Goal: Task Accomplishment & Management: Complete application form

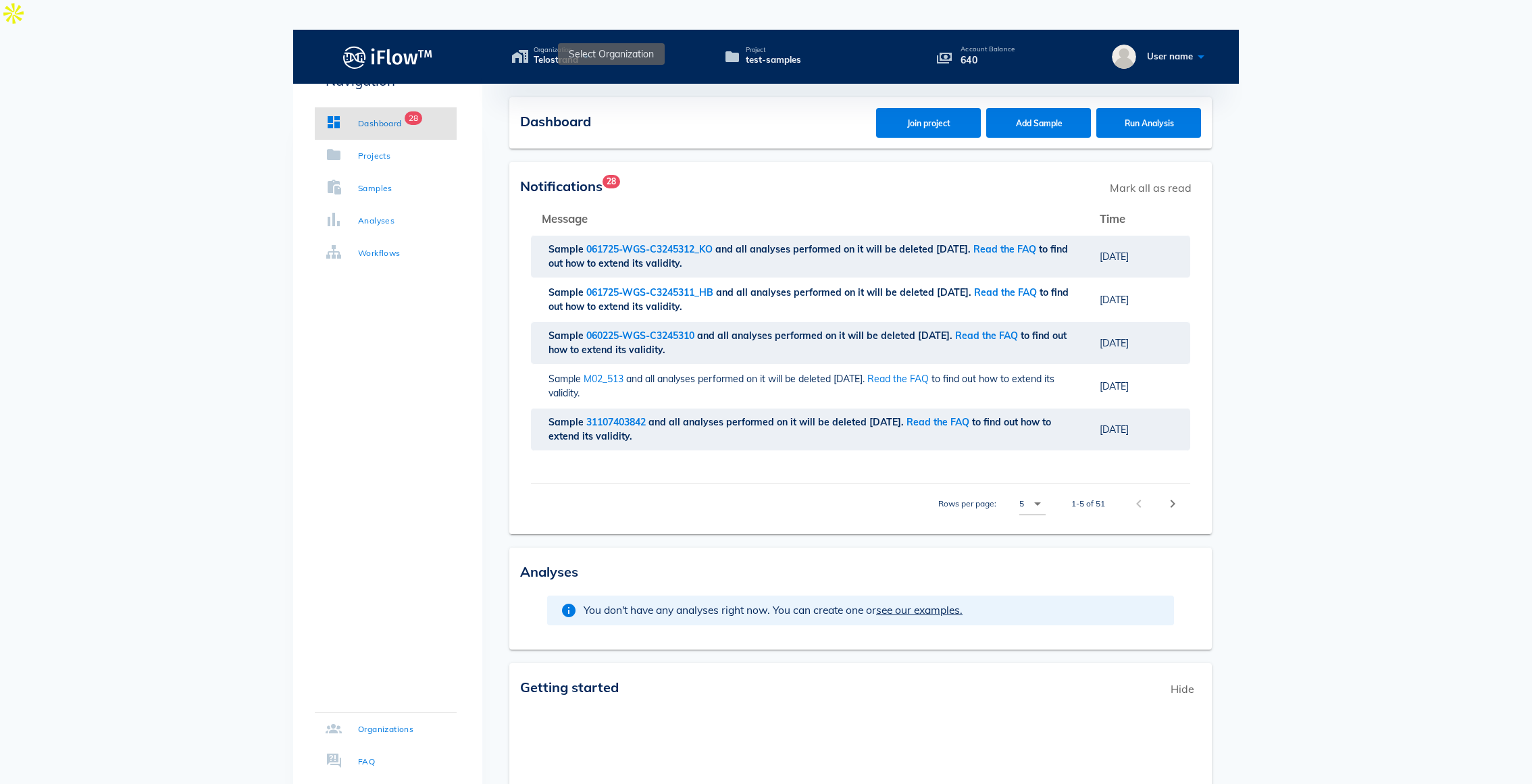
click at [589, 46] on icon at bounding box center [586, 56] width 16 height 19
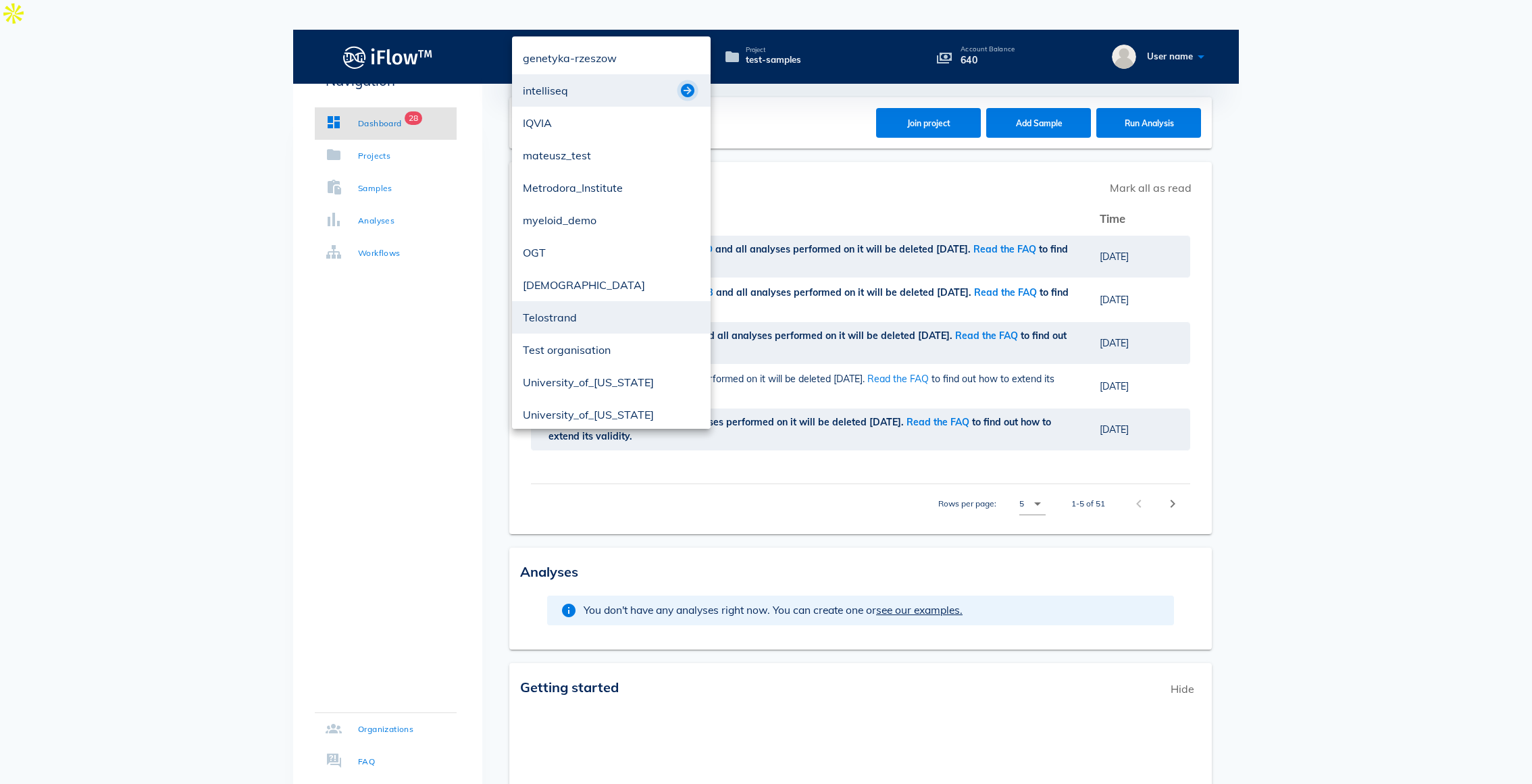
click at [690, 89] on button "button" at bounding box center [687, 90] width 16 height 16
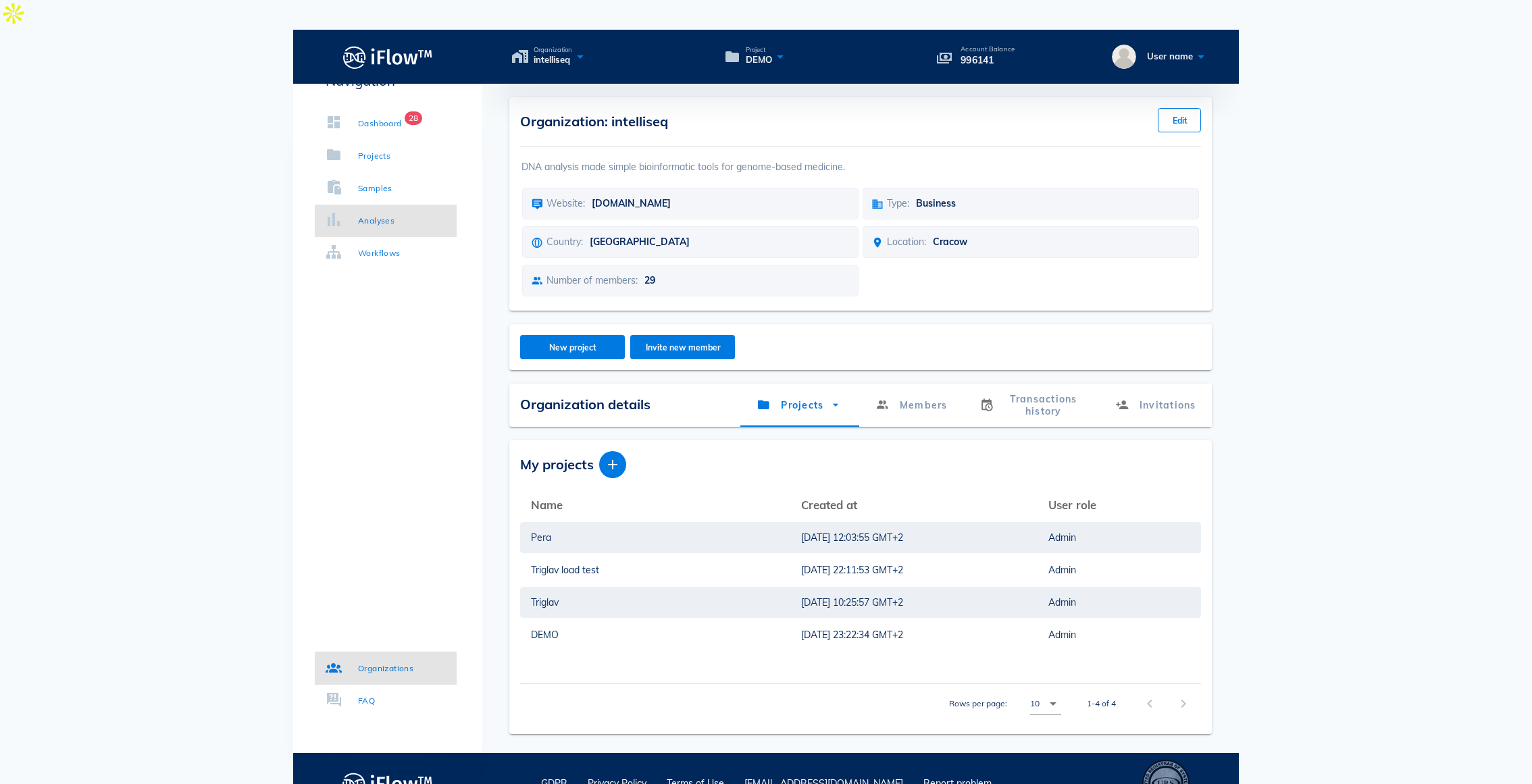
click at [392, 228] on link "Analyses" at bounding box center [386, 221] width 142 height 32
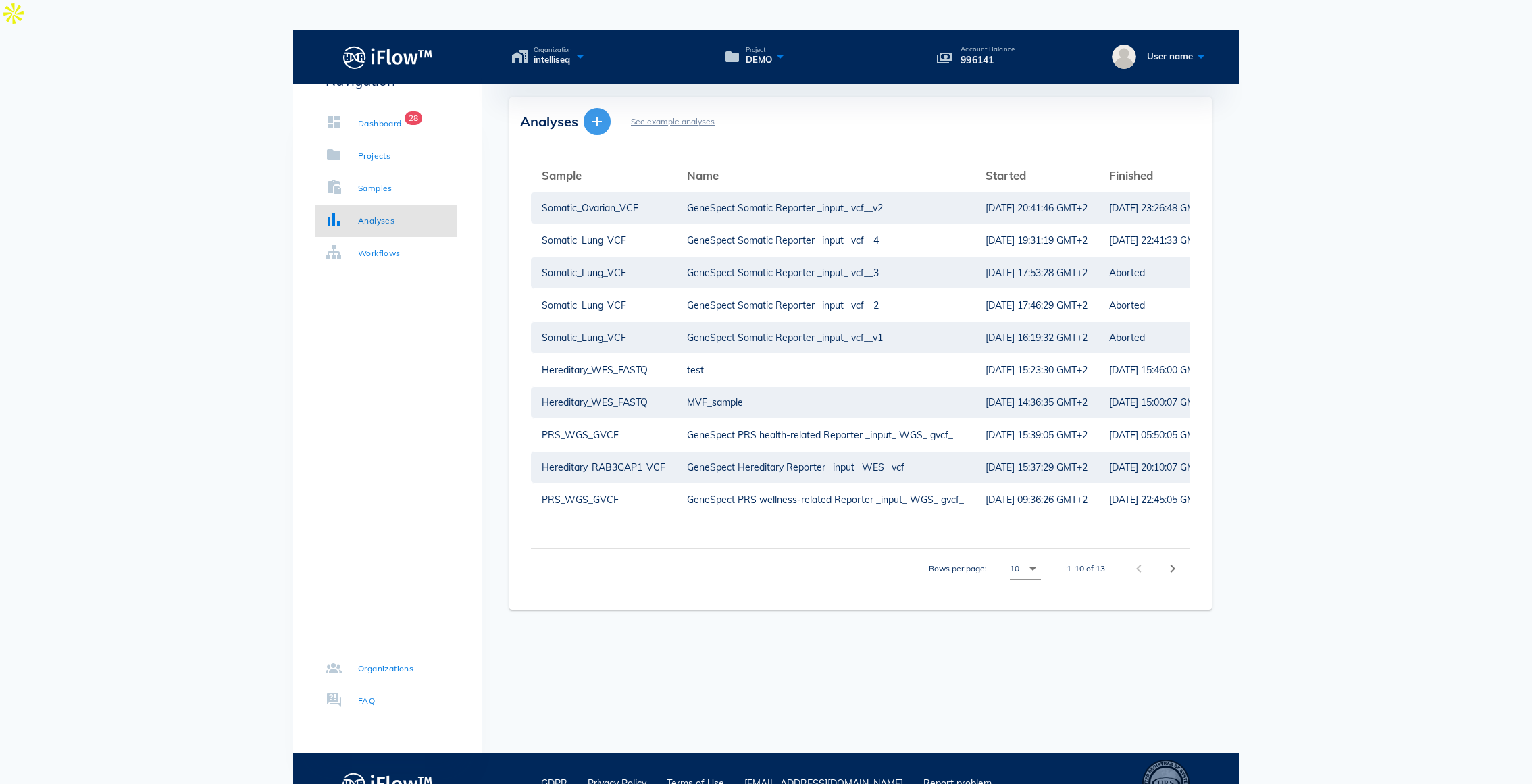
click at [606, 114] on span "button" at bounding box center [597, 121] width 27 height 16
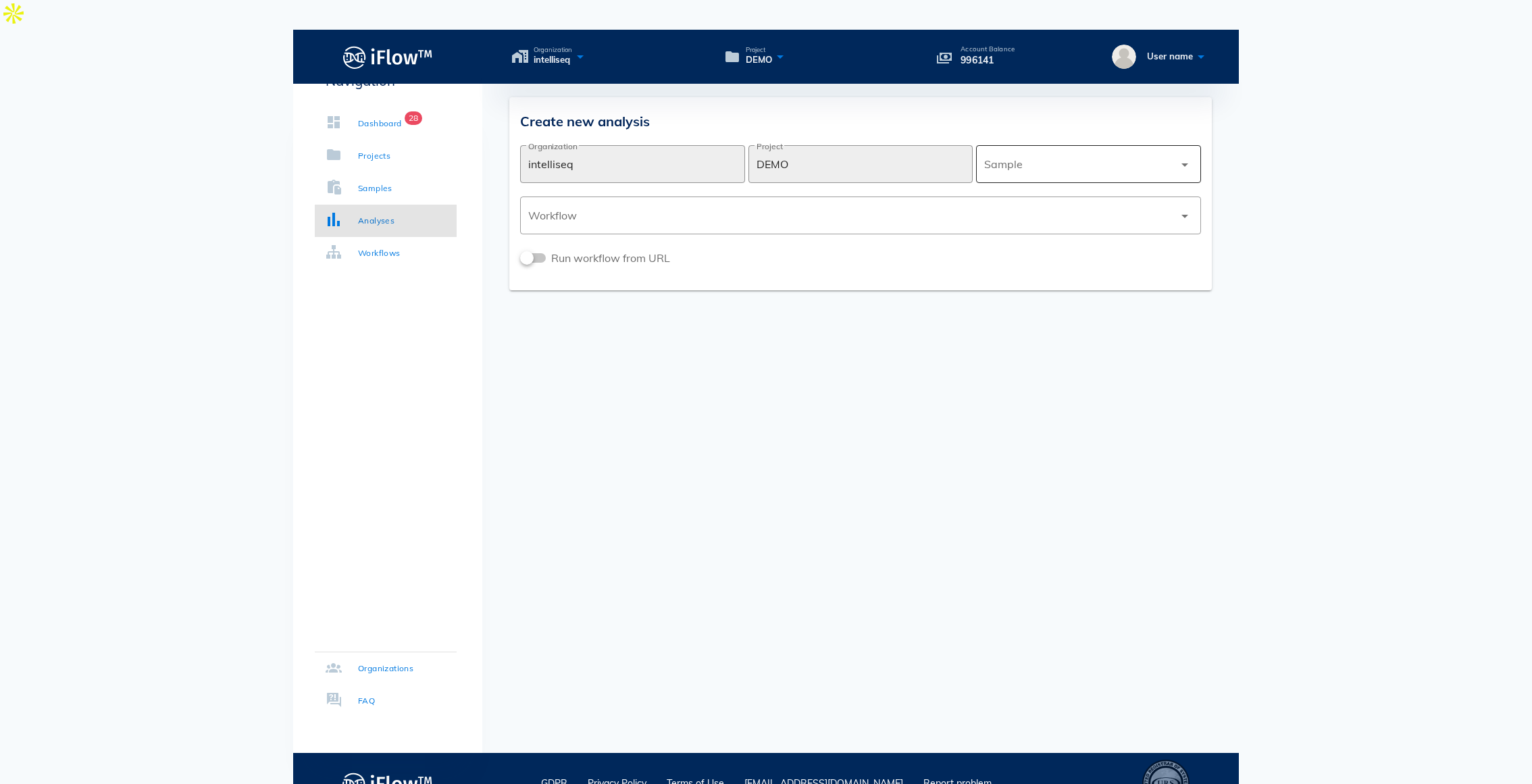
click at [1122, 148] on div at bounding box center [1079, 164] width 190 height 32
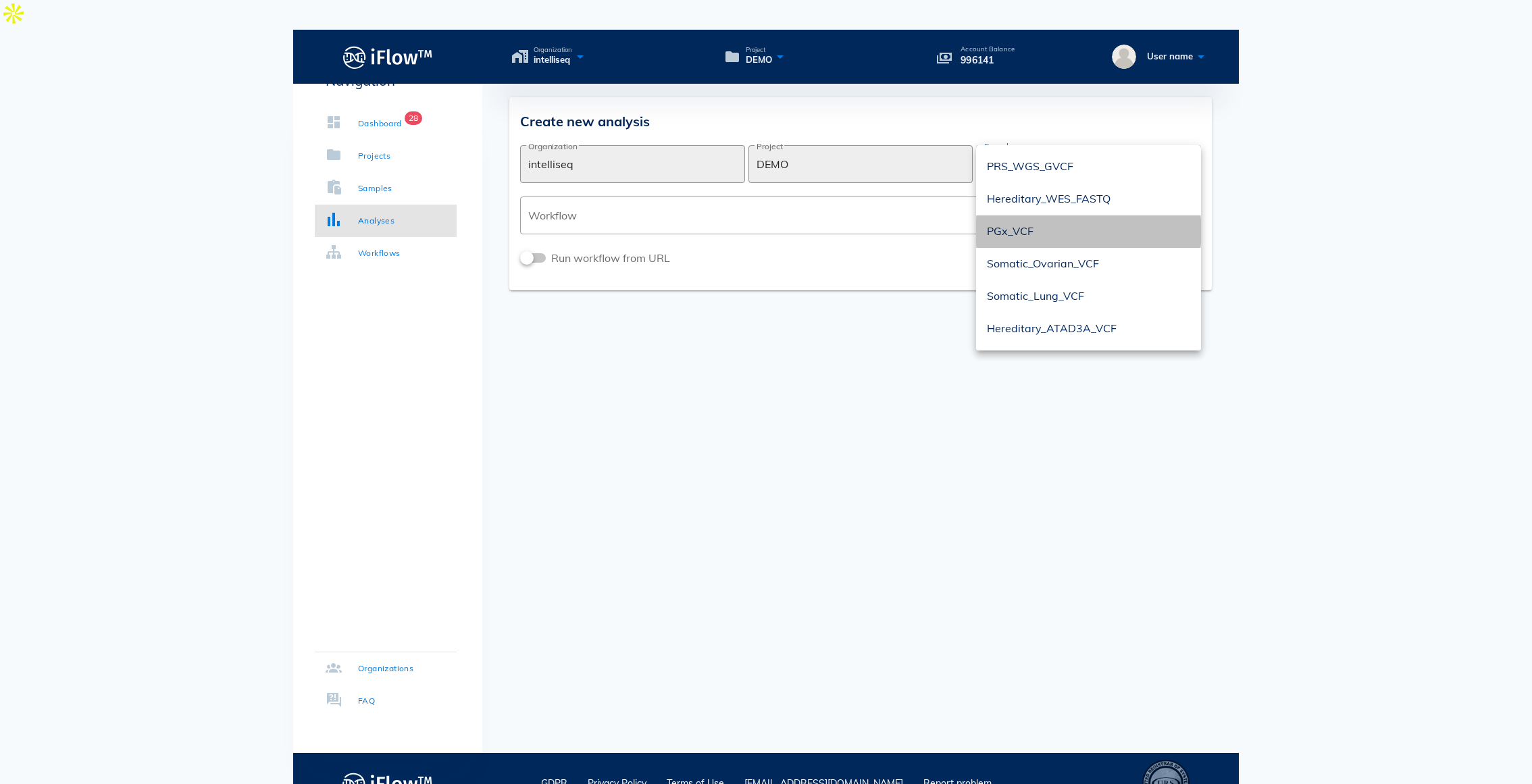
click at [1051, 225] on div "PGx_VCF" at bounding box center [1088, 231] width 204 height 13
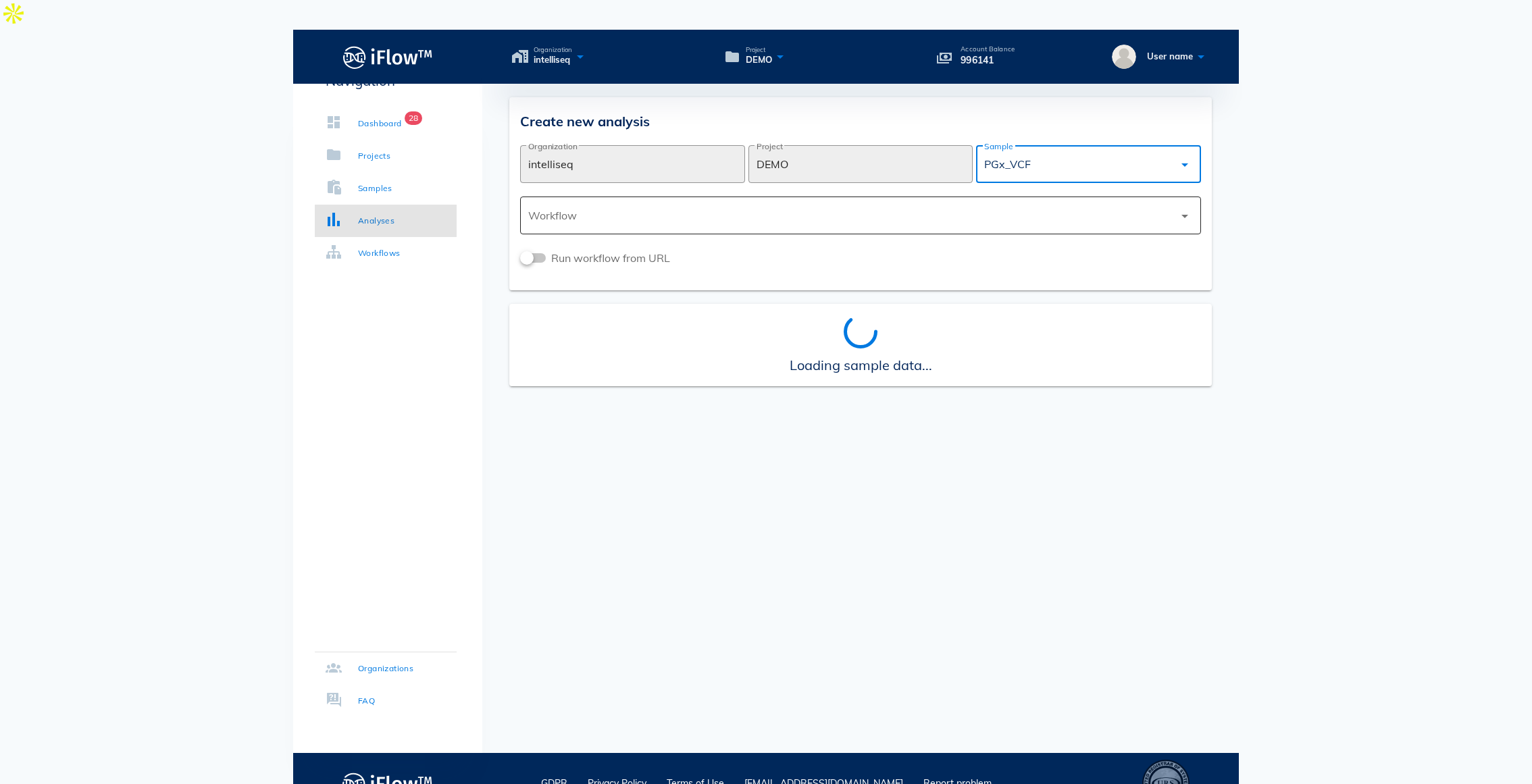
click at [986, 199] on div at bounding box center [851, 215] width 646 height 32
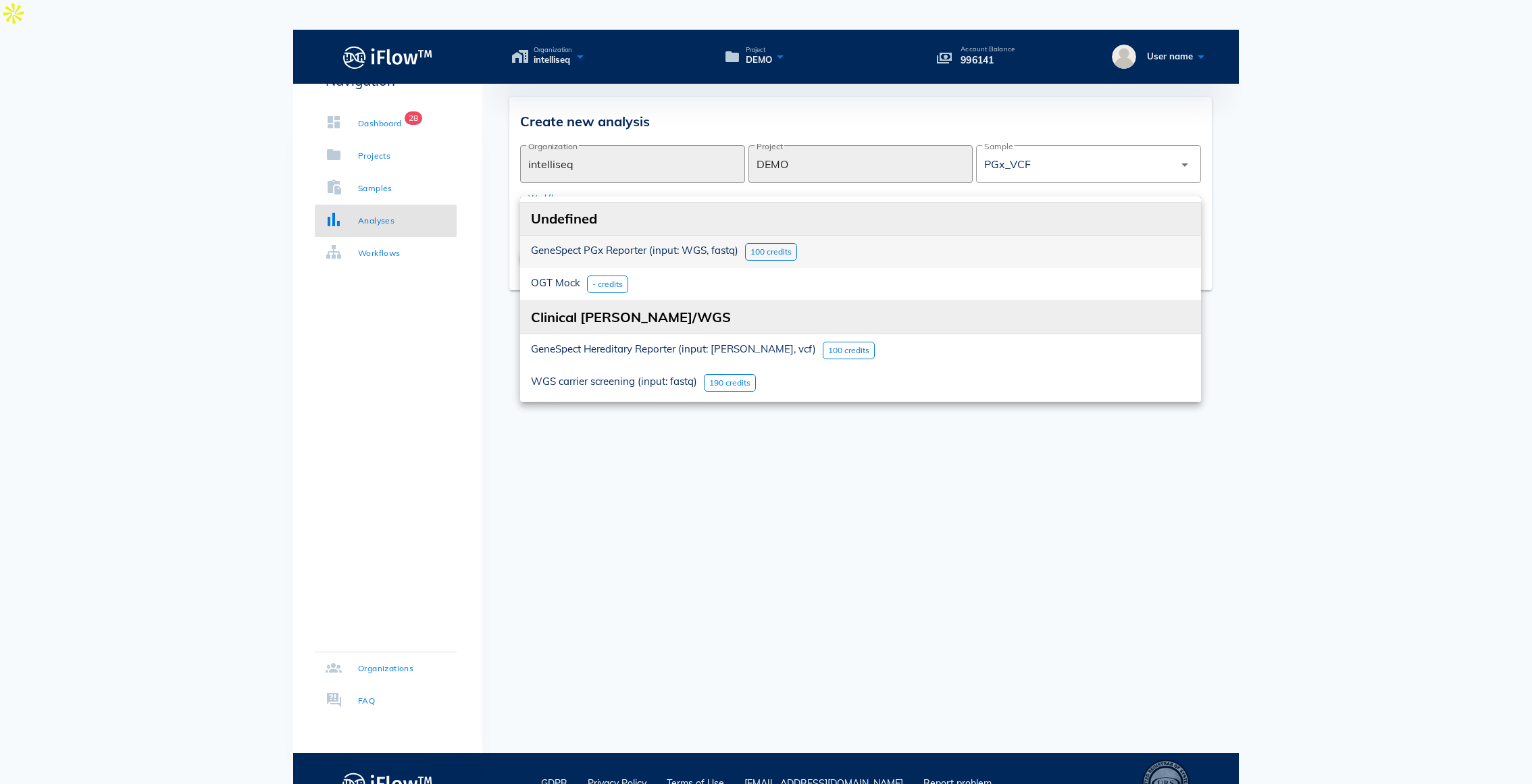
click at [667, 243] on div "GeneSpect PGx Reporter (input: WGS, fastq)" at bounding box center [634, 251] width 207 height 18
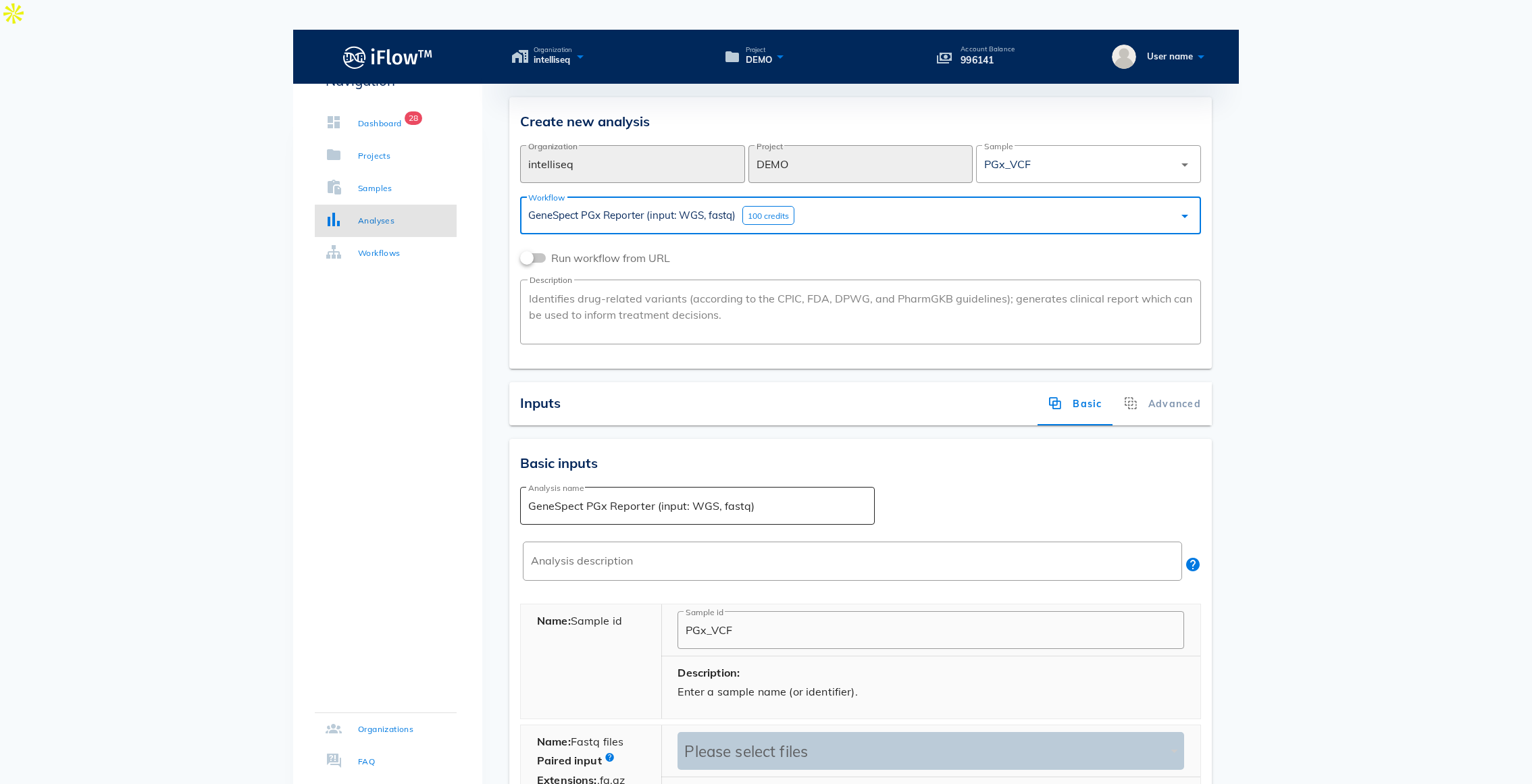
scroll to position [193, 0]
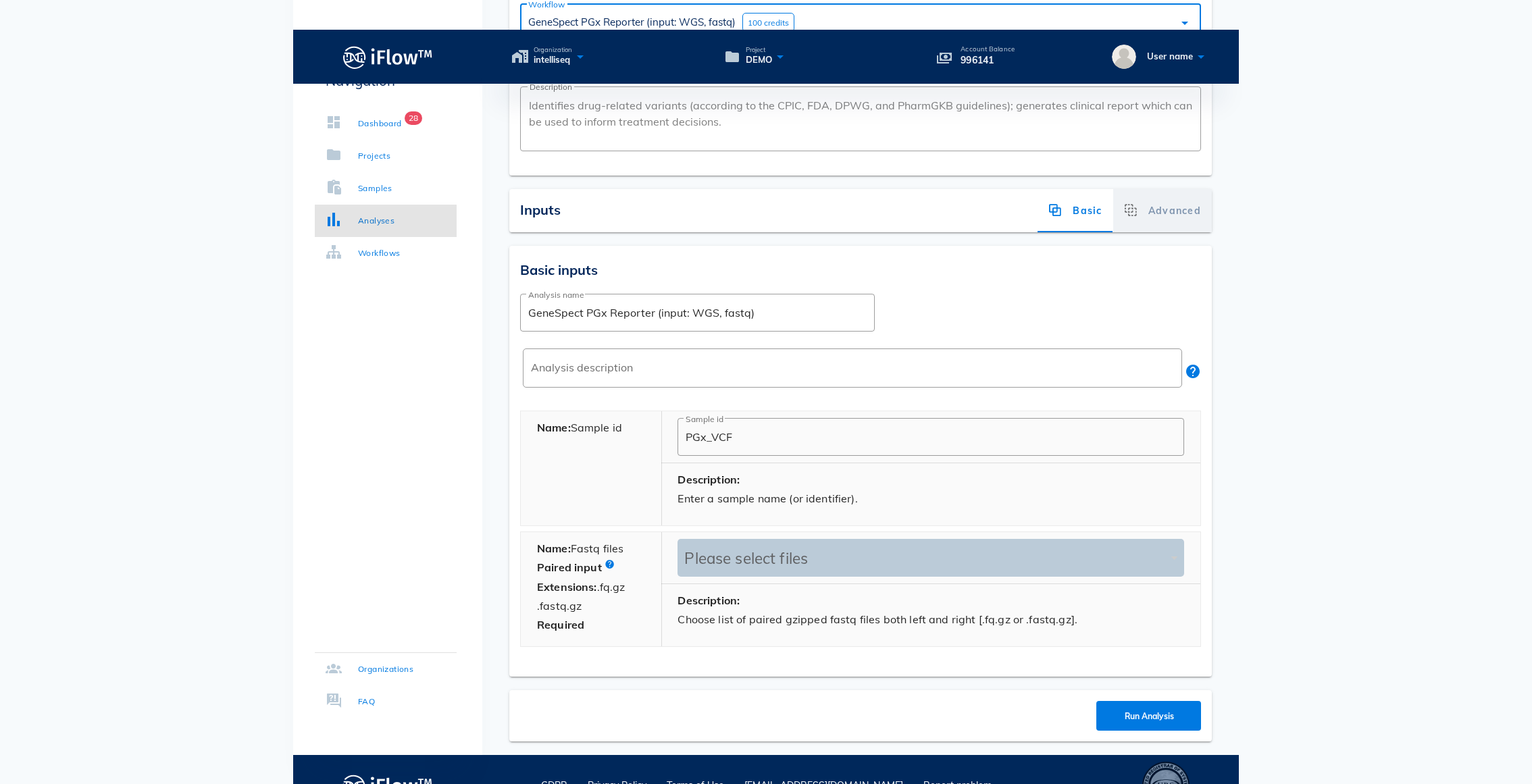
click at [1168, 189] on div "Advanced" at bounding box center [1162, 211] width 99 height 44
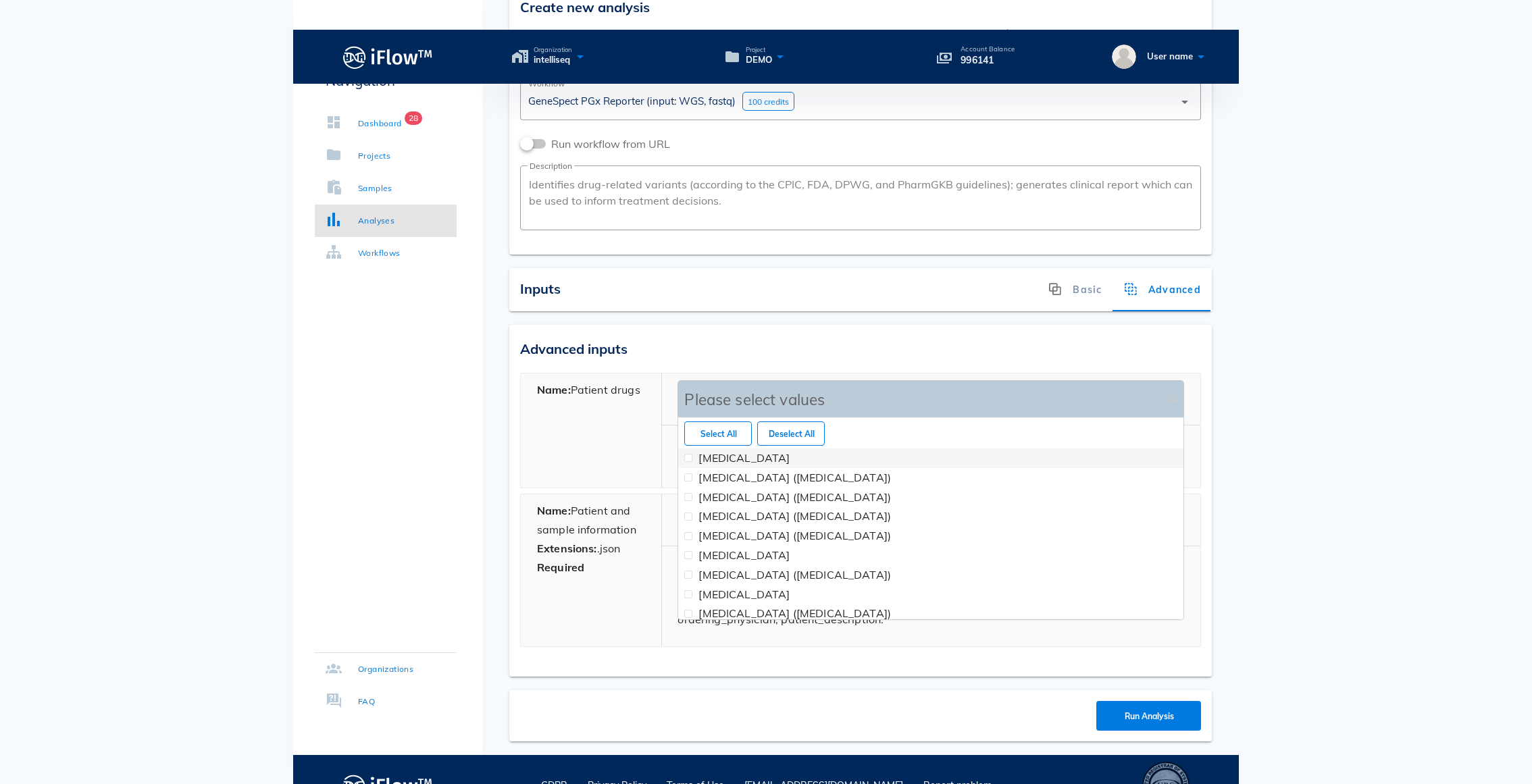
click at [766, 391] on div "Please select values" at bounding box center [923, 400] width 486 height 19
click at [602, 435] on div "Name: Patient drugs" at bounding box center [591, 431] width 141 height 114
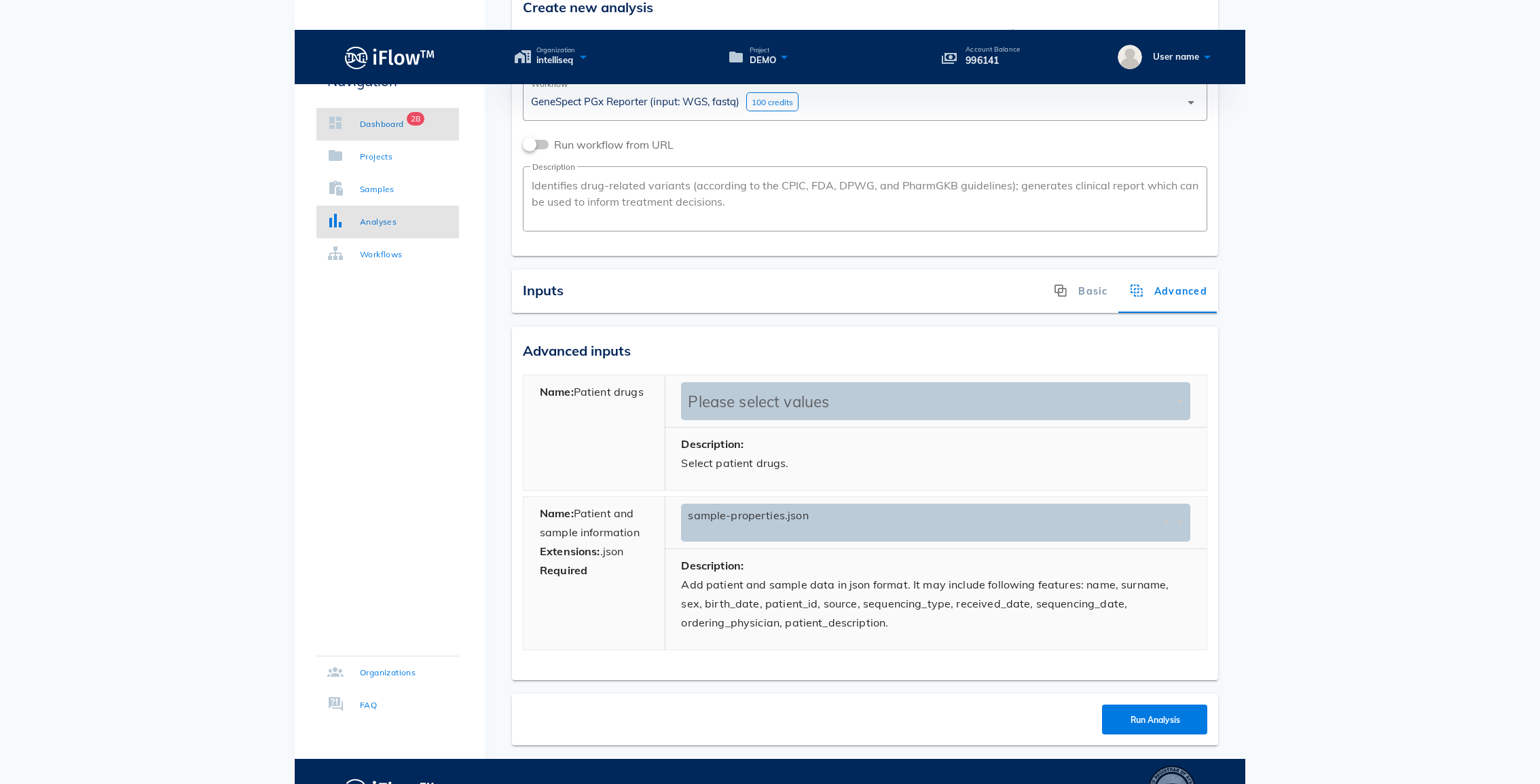
click at [387, 131] on link "Dashboard 28" at bounding box center [388, 123] width 143 height 32
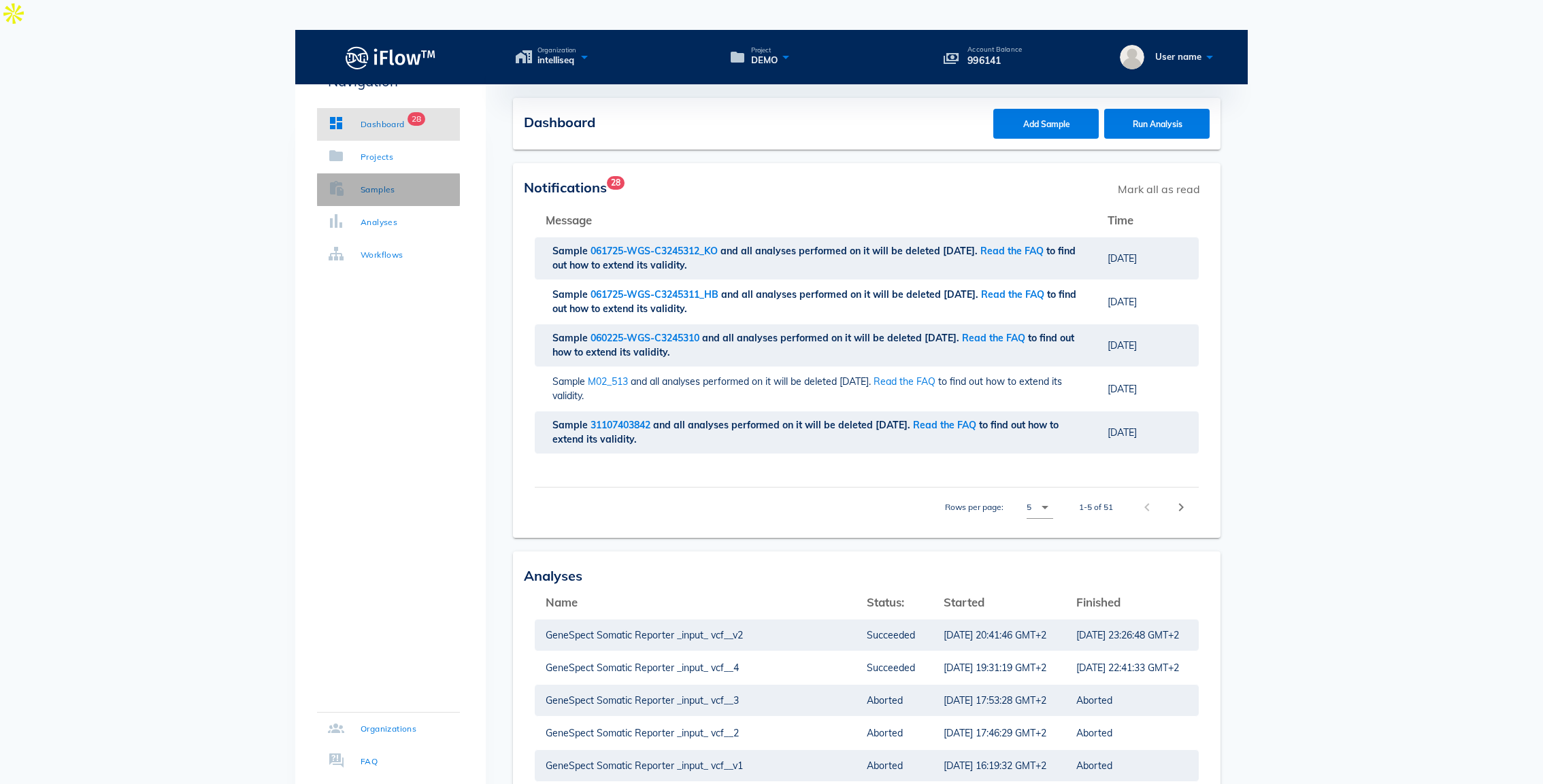
click at [388, 191] on div "Samples" at bounding box center [378, 189] width 35 height 14
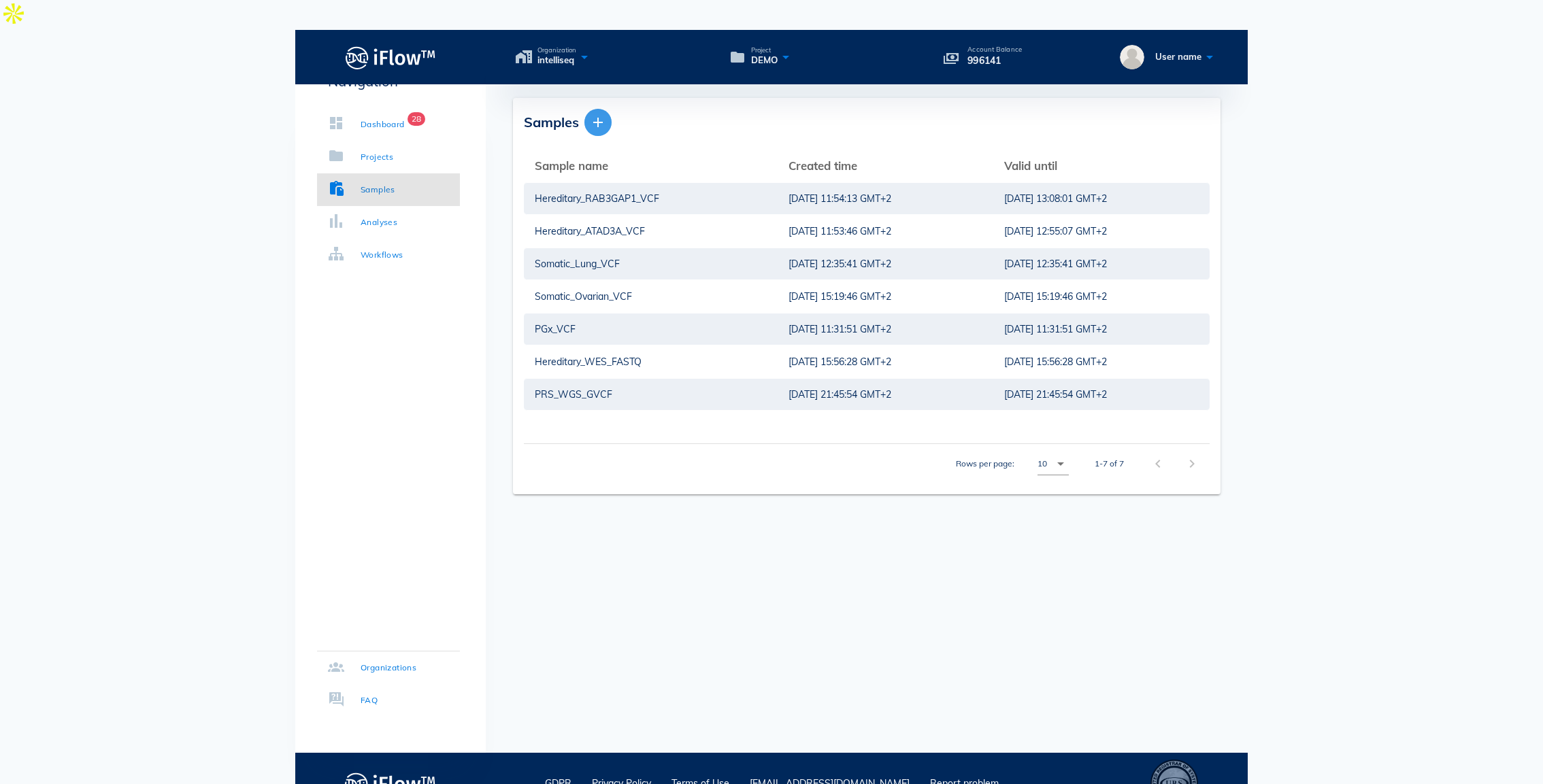
click at [601, 114] on icon "button" at bounding box center [598, 122] width 17 height 17
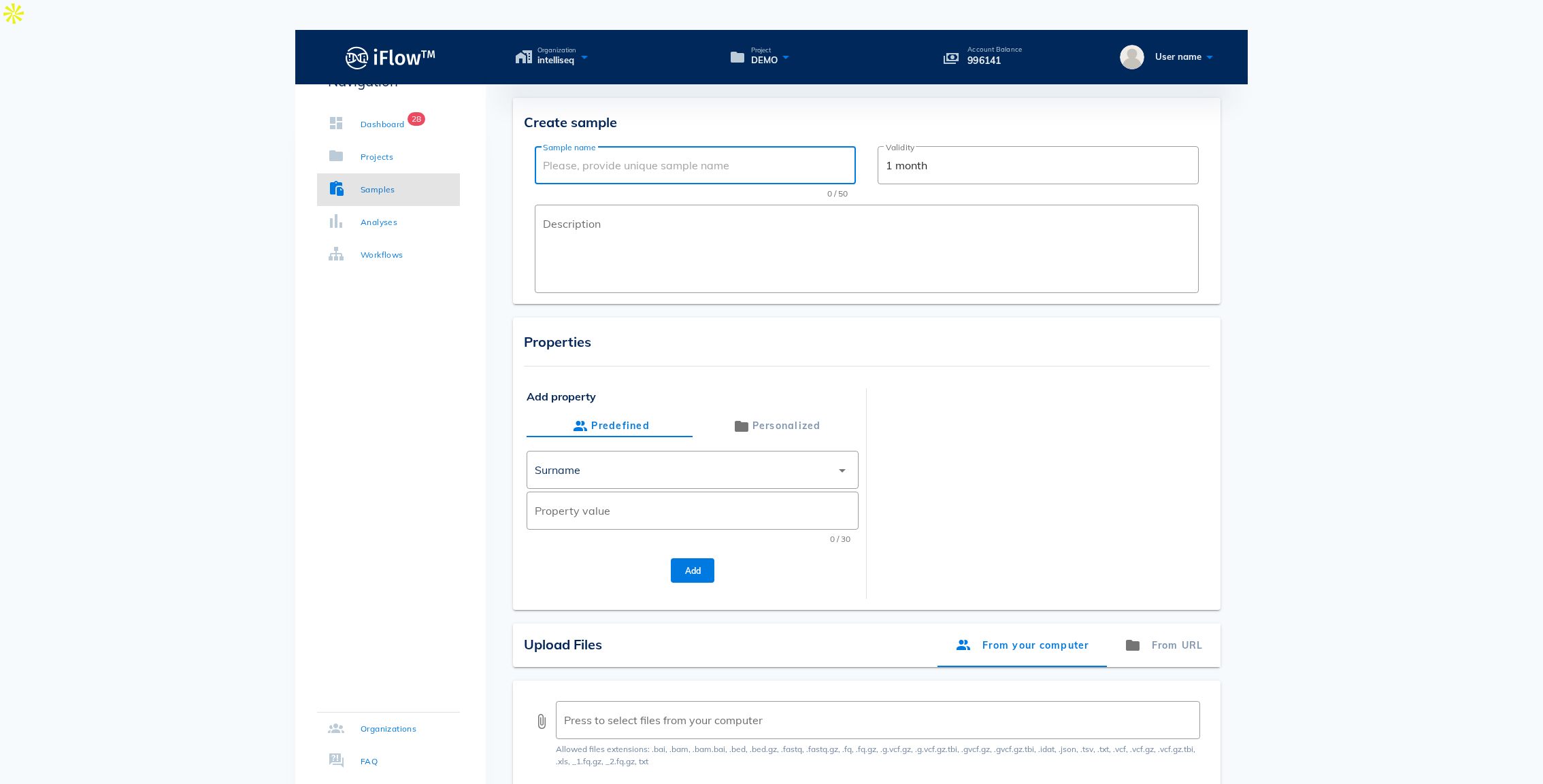
click at [597, 155] on input "Sample name" at bounding box center [696, 165] width 305 height 22
type input "ABC_1"
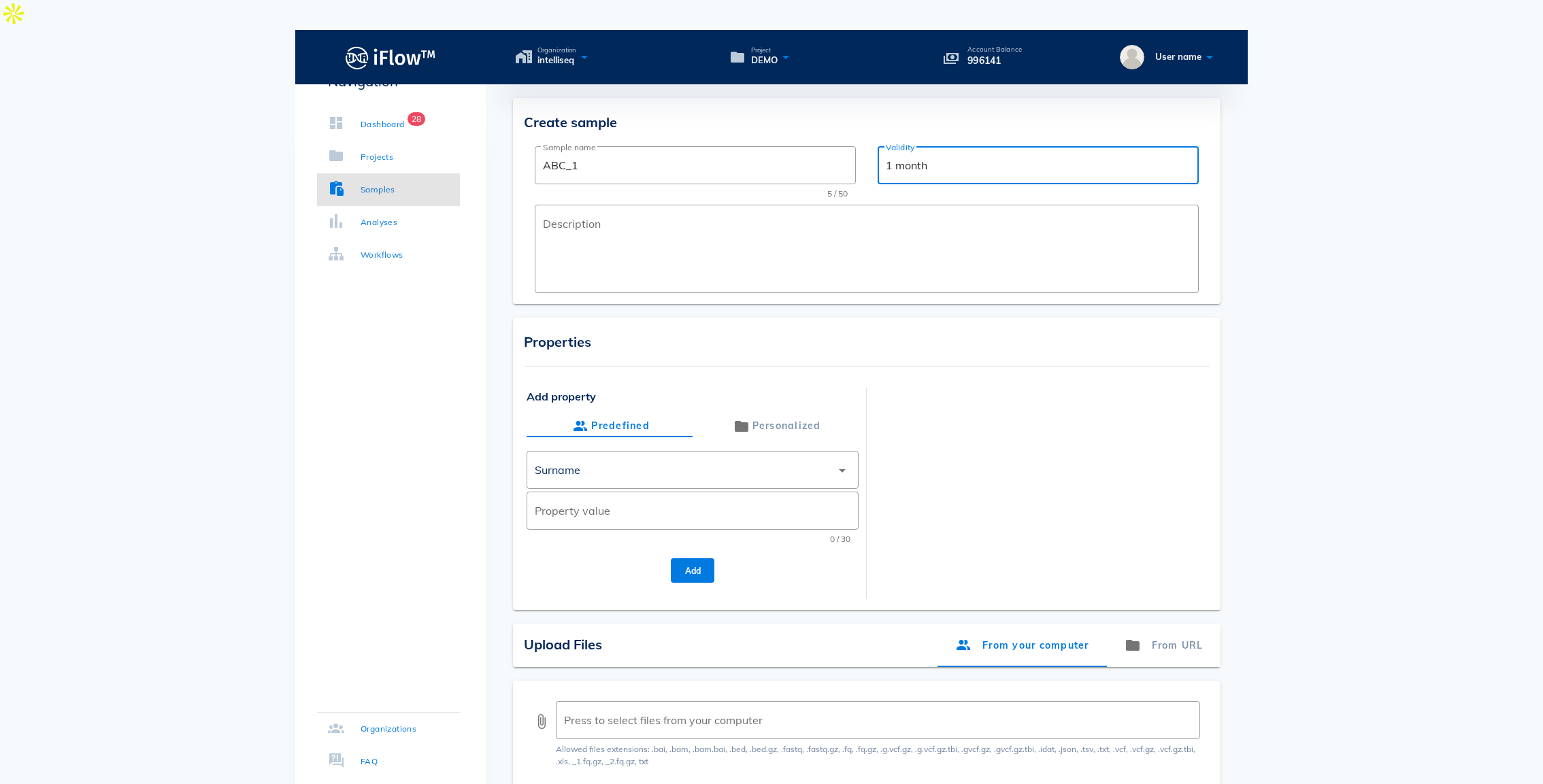
drag, startPoint x: 937, startPoint y: 131, endPoint x: 886, endPoint y: 129, distance: 51.0
click at [886, 155] on input "1 month" at bounding box center [1038, 165] width 305 height 22
click at [580, 211] on textarea "Description" at bounding box center [871, 252] width 656 height 81
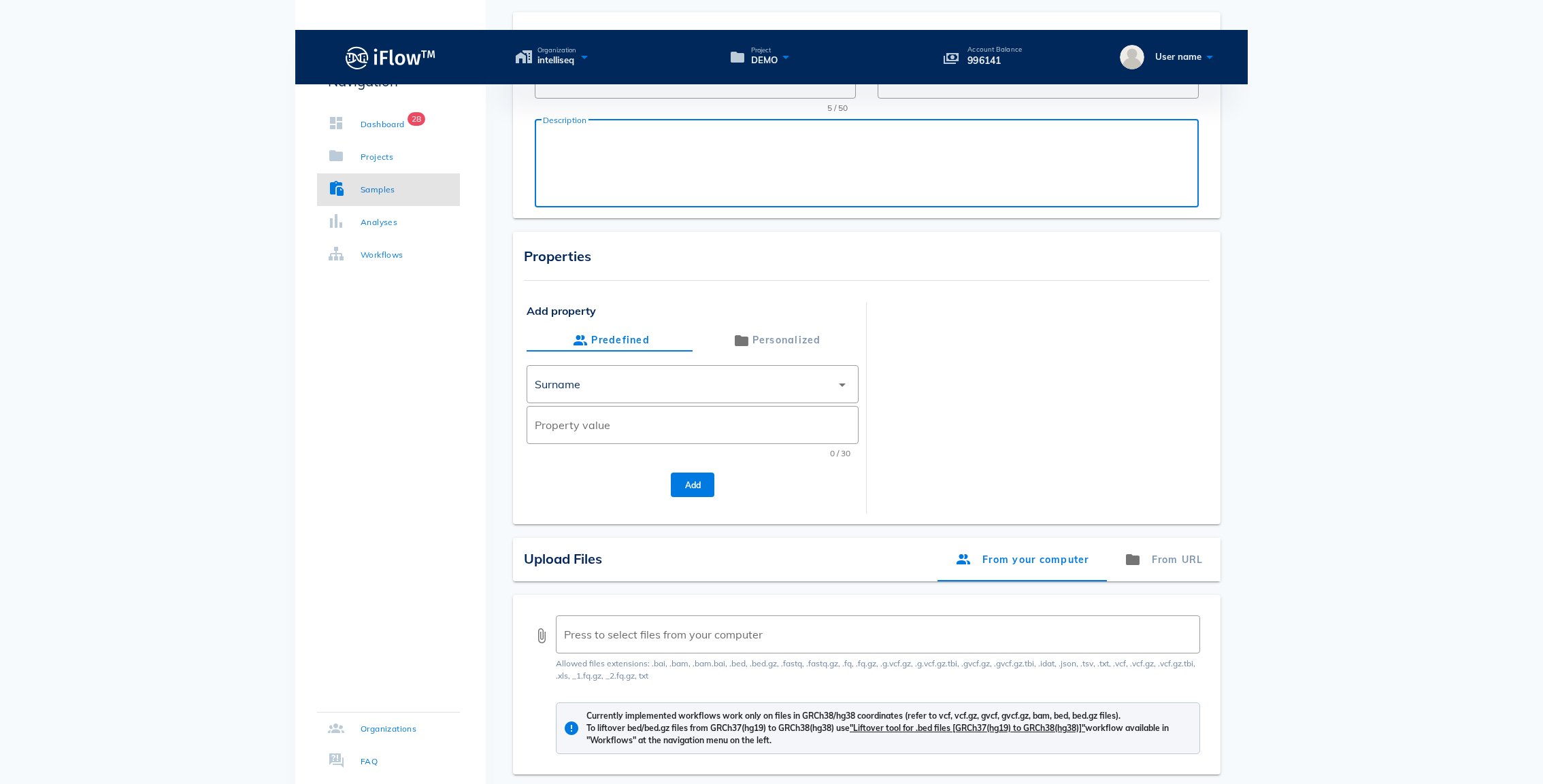
scroll to position [98, 0]
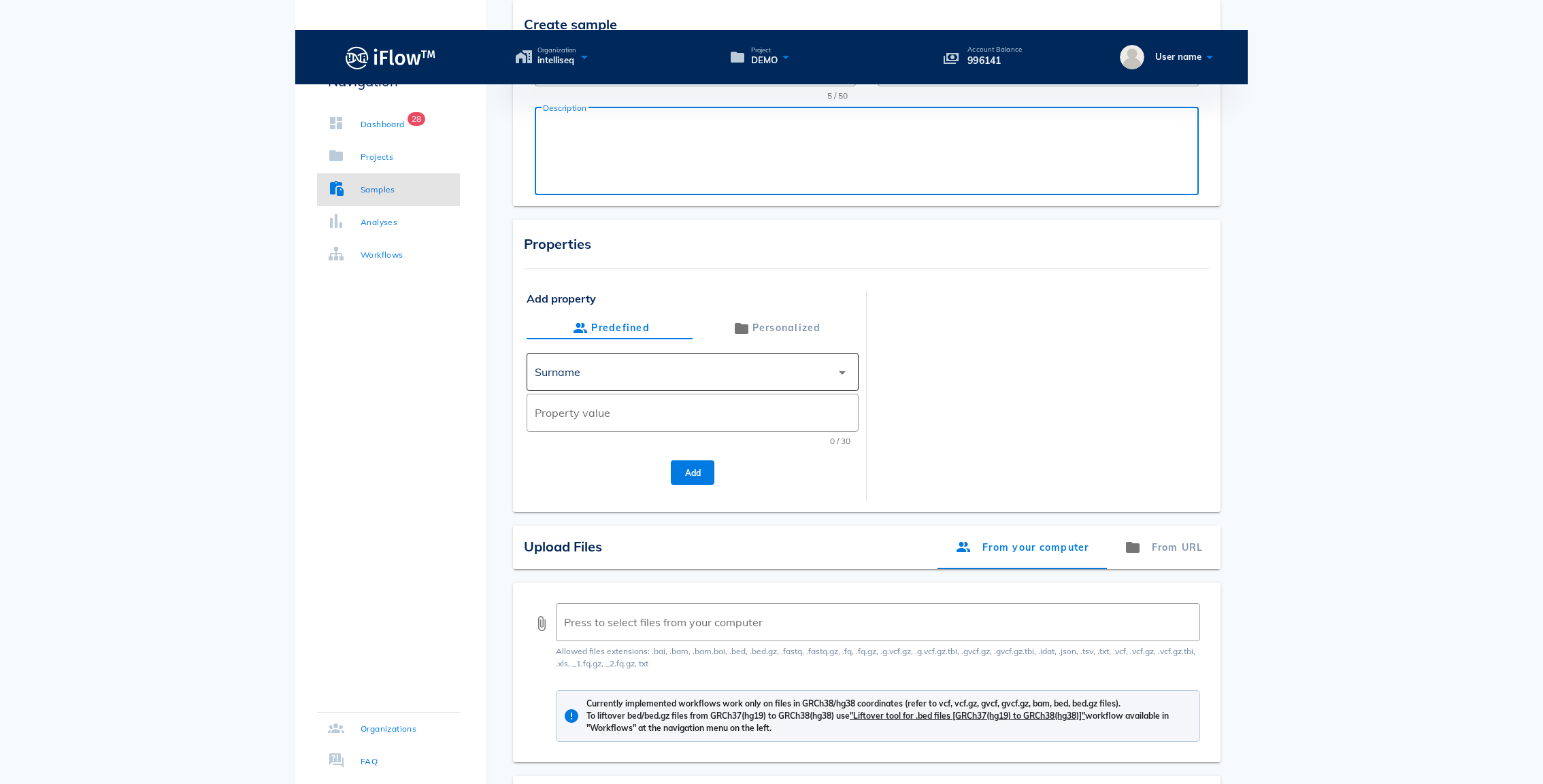
click at [627, 356] on div "Surname" at bounding box center [683, 372] width 296 height 32
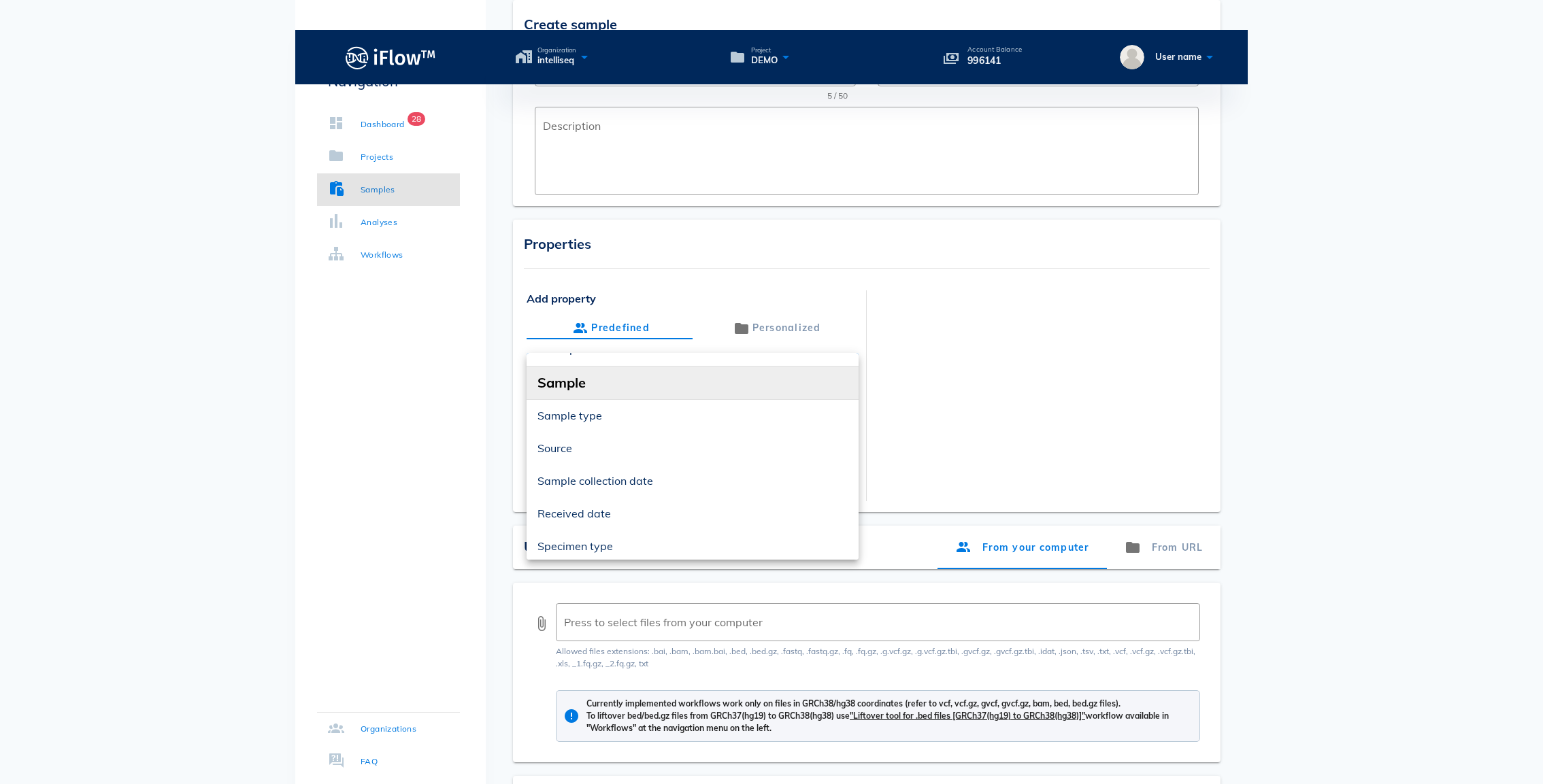
scroll to position [229, 0]
click at [919, 379] on div at bounding box center [1039, 388] width 332 height 194
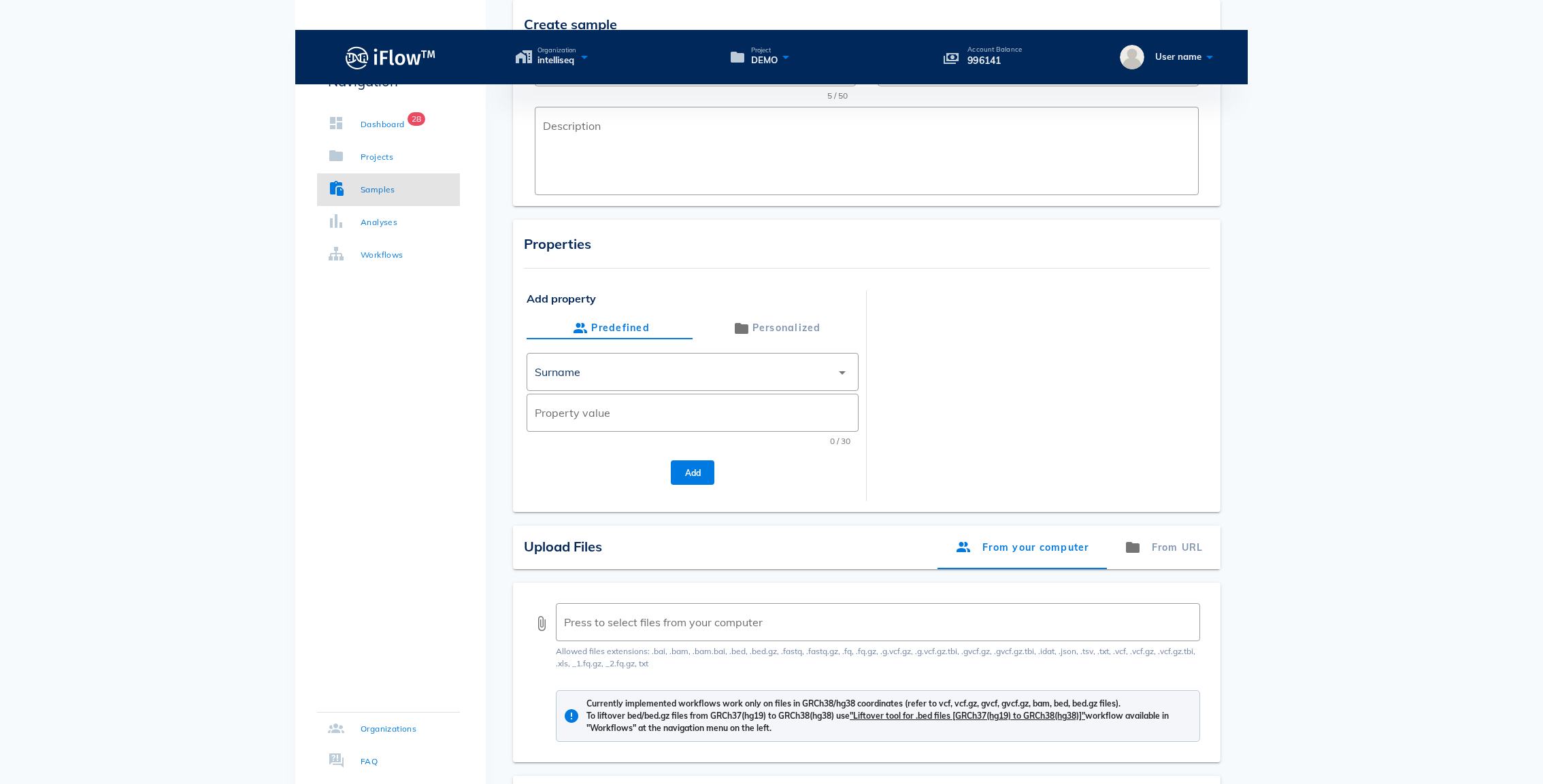
scroll to position [0, 0]
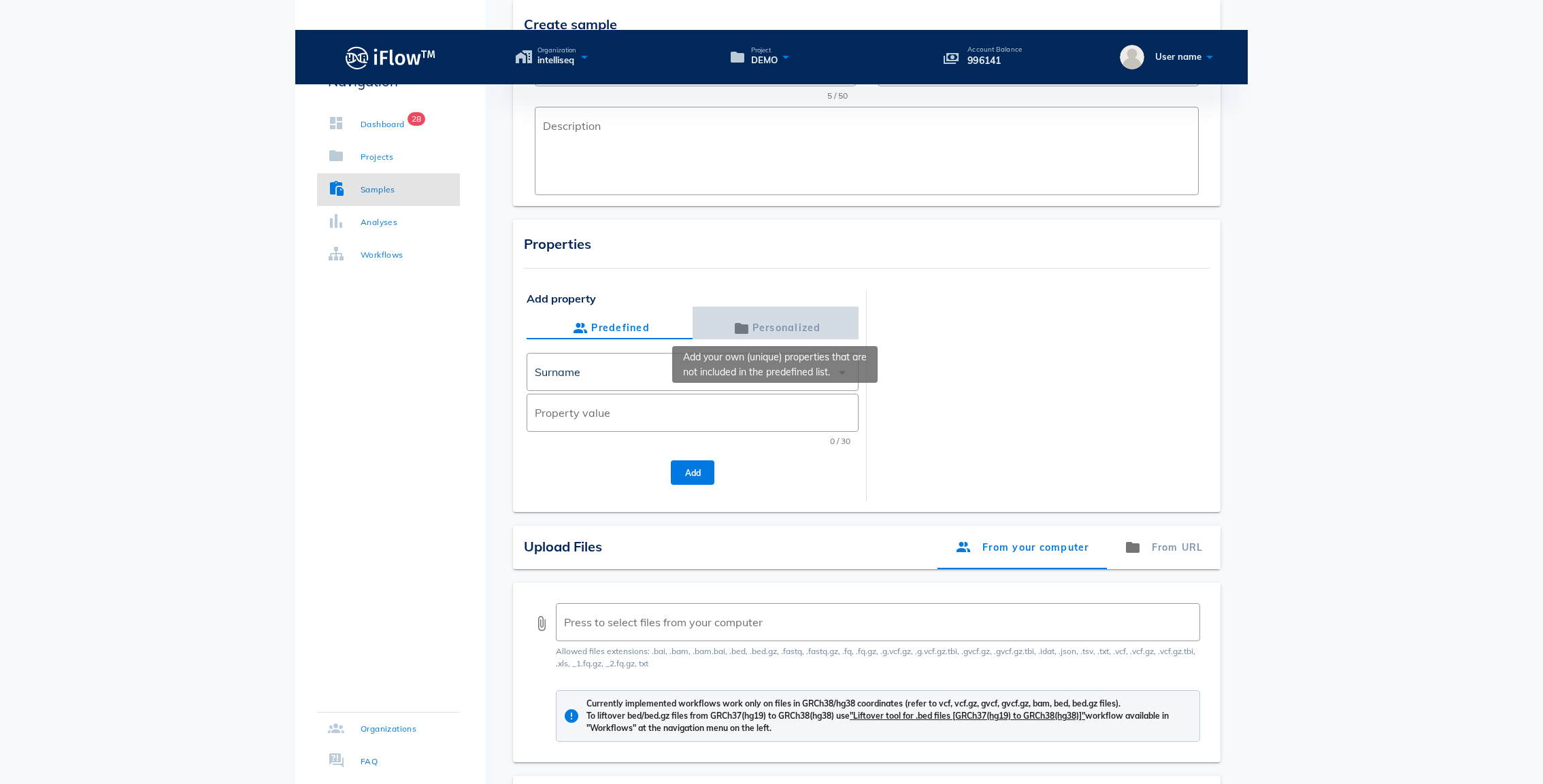
click at [780, 318] on div "Personalized" at bounding box center [776, 329] width 91 height 22
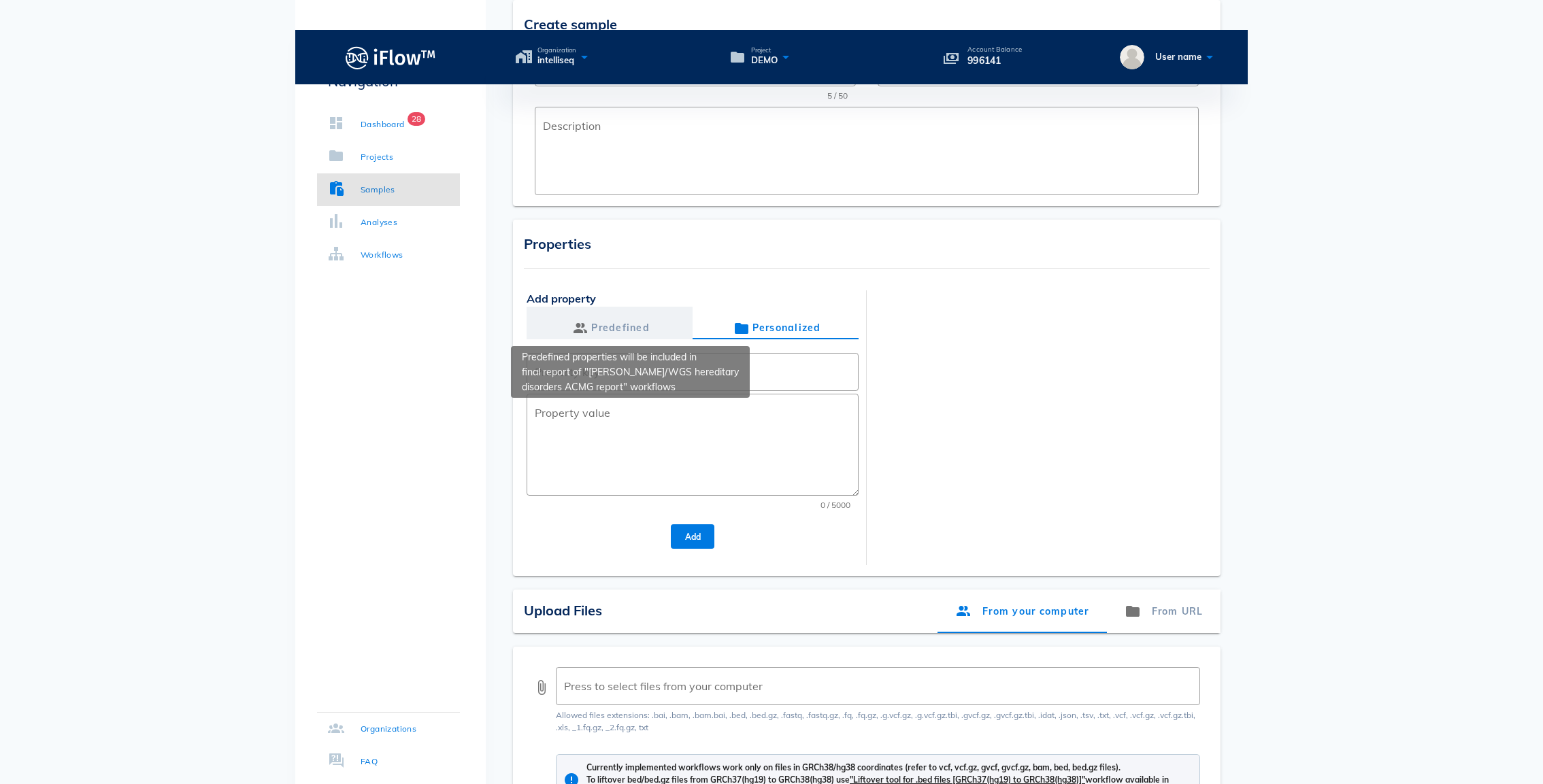
click at [618, 318] on div "Predefined" at bounding box center [609, 329] width 81 height 22
type input "surname"
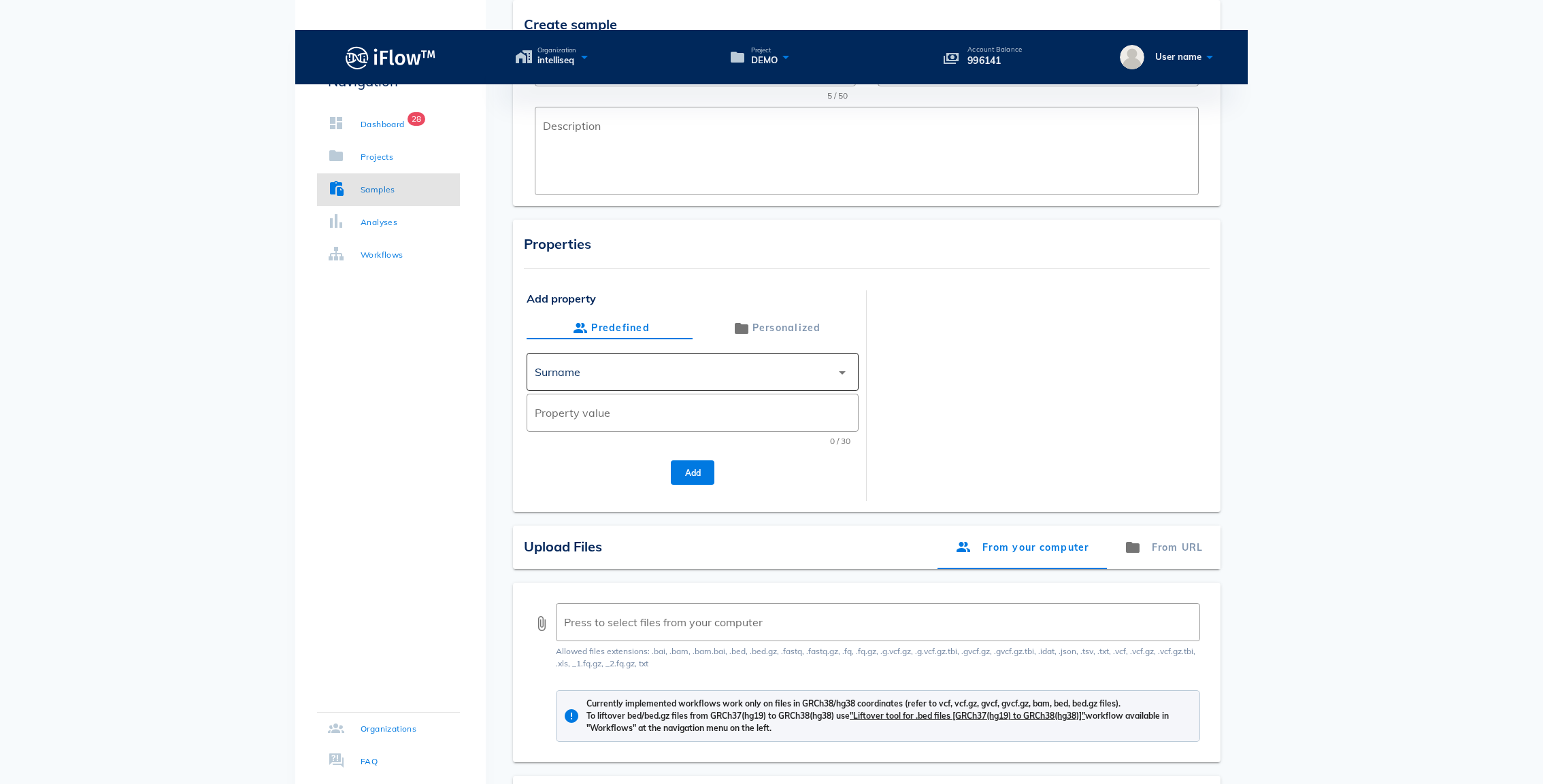
scroll to position [185, 0]
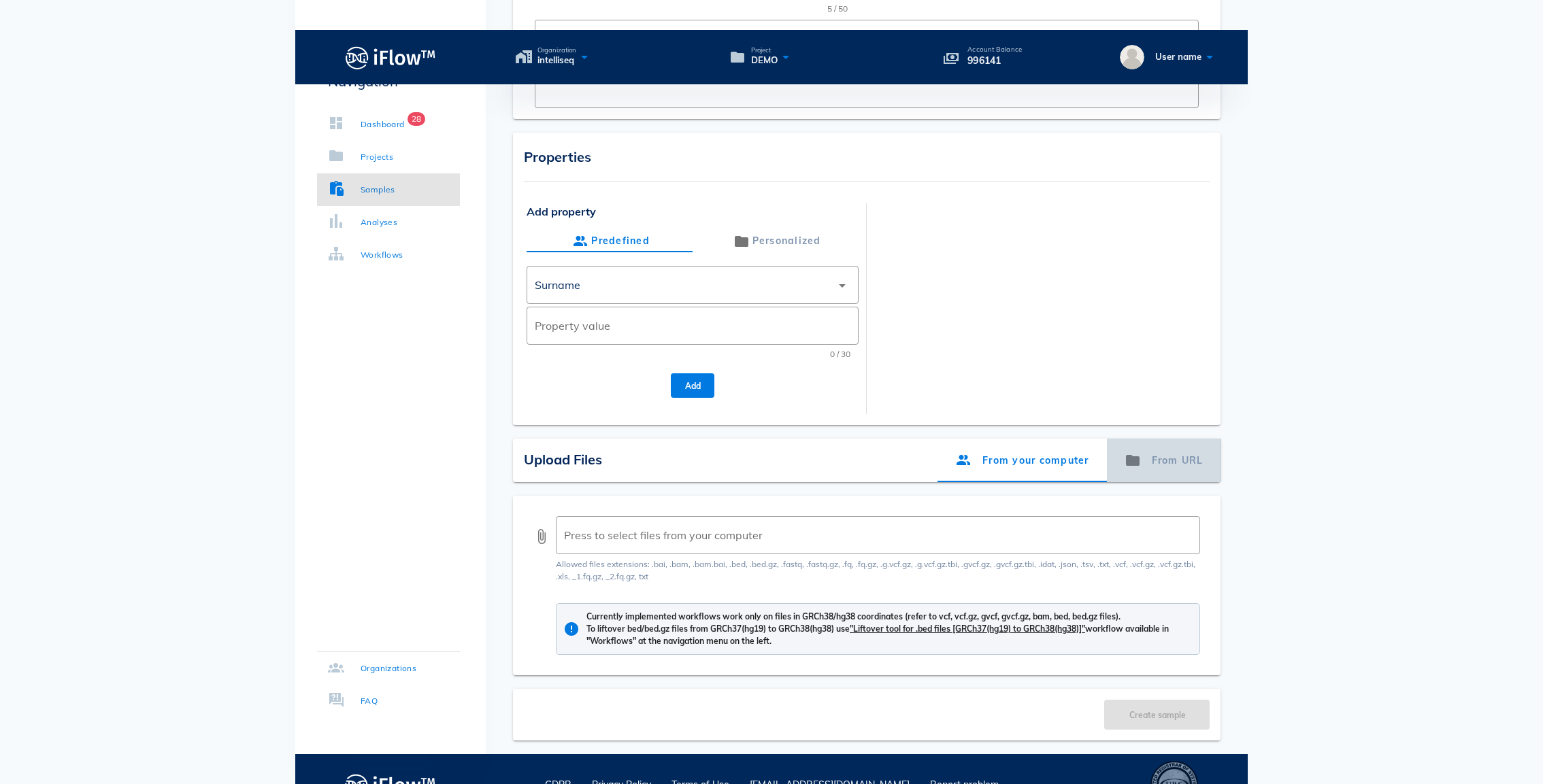
click at [1152, 439] on div "From URL" at bounding box center [1163, 460] width 114 height 44
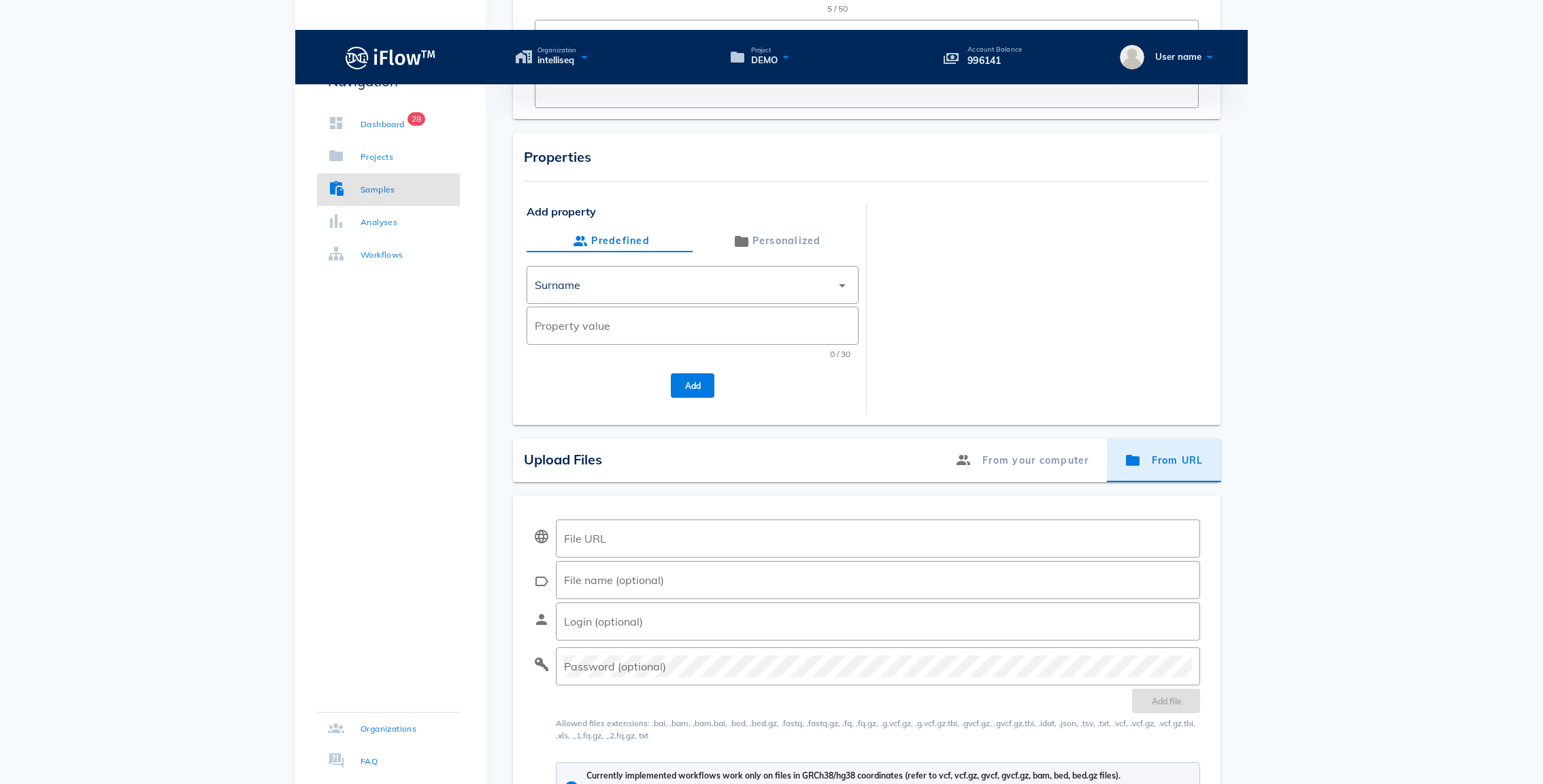
type input "[EMAIL_ADDRESS][PERSON_NAME][DOMAIN_NAME]"
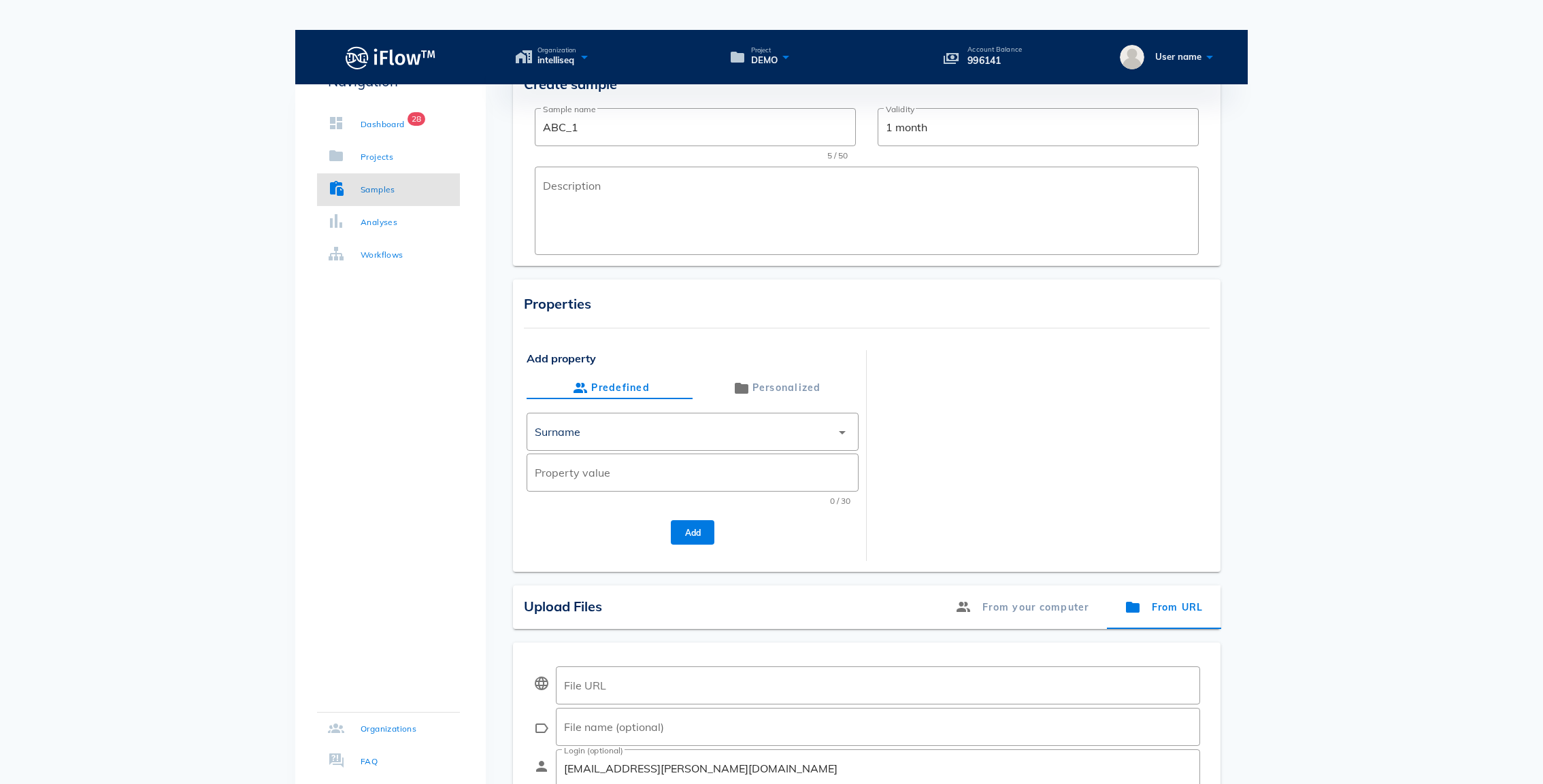
scroll to position [0, 0]
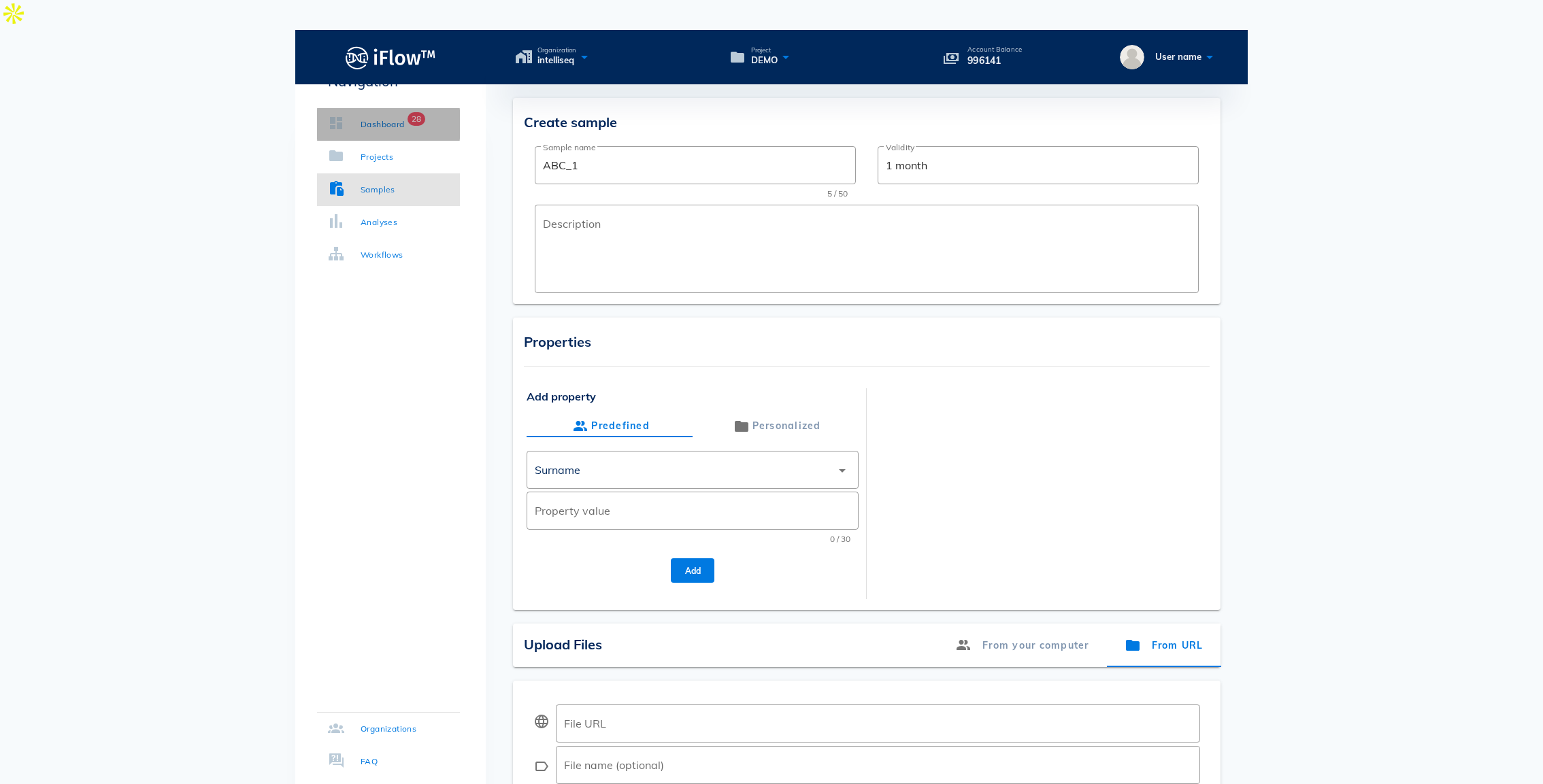
click at [395, 138] on link "Dashboard 28" at bounding box center [388, 124] width 143 height 32
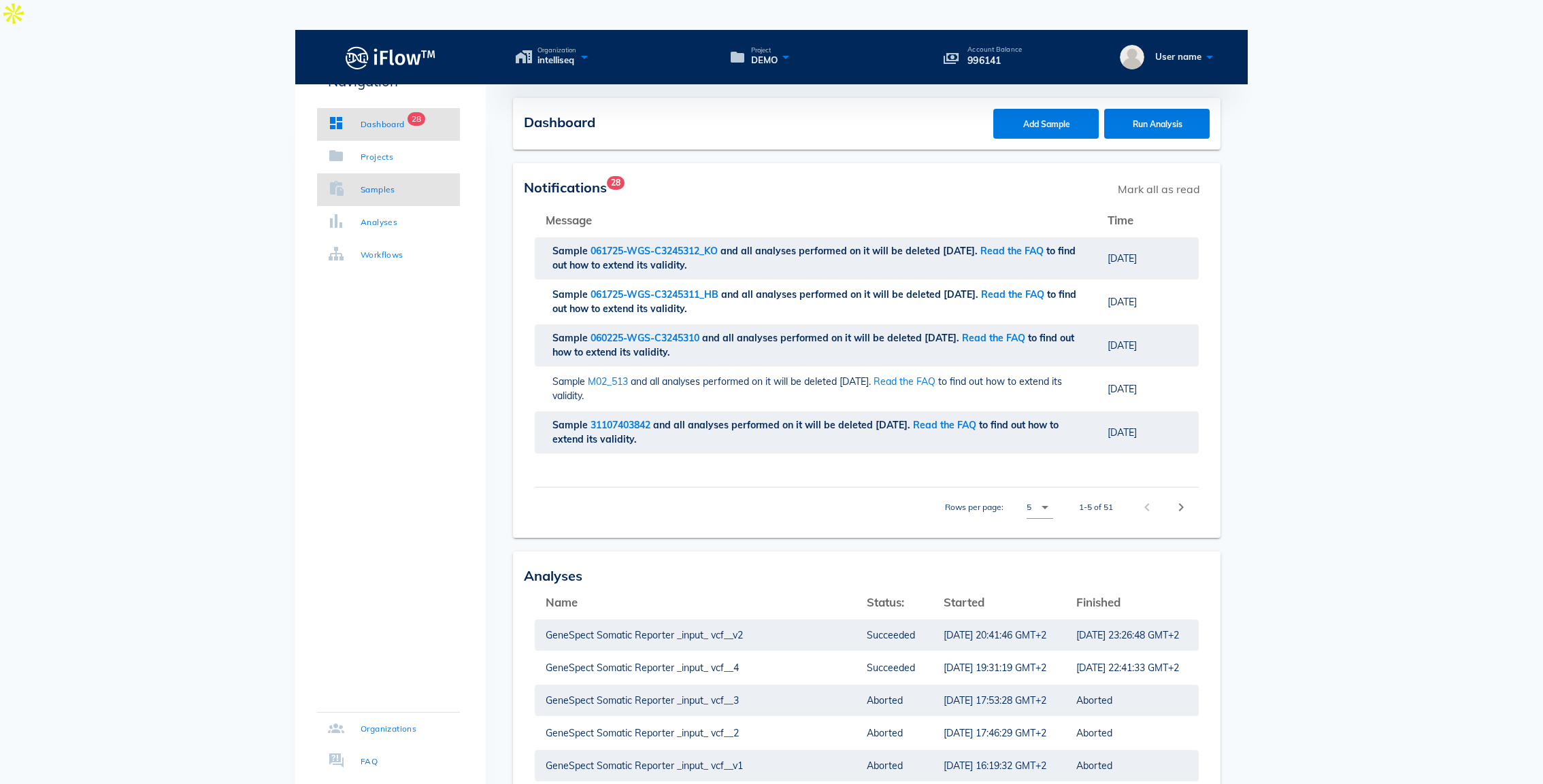
click at [386, 199] on link "Samples" at bounding box center [388, 189] width 143 height 32
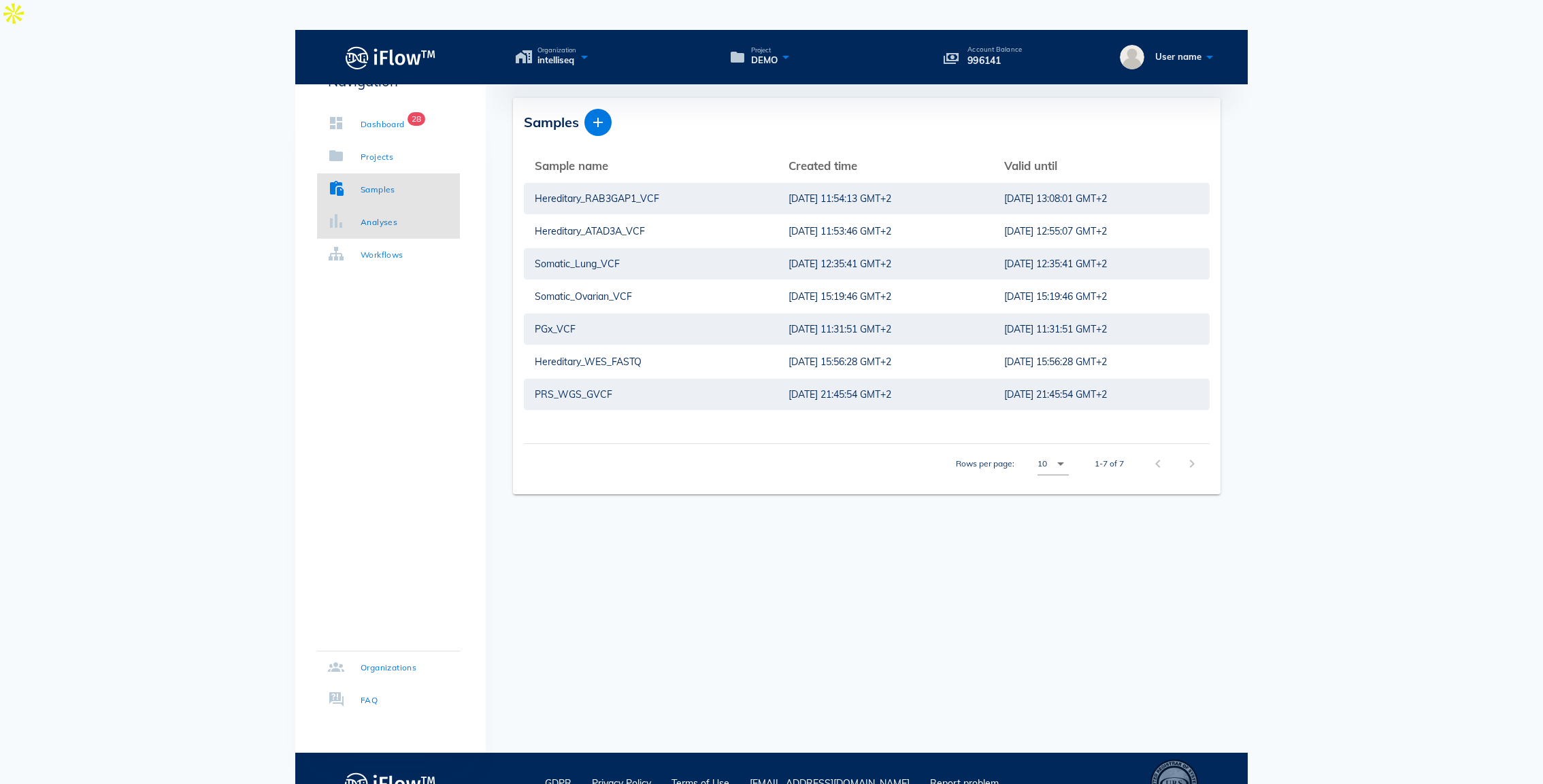
click at [395, 226] on div "Analyses" at bounding box center [378, 222] width 37 height 14
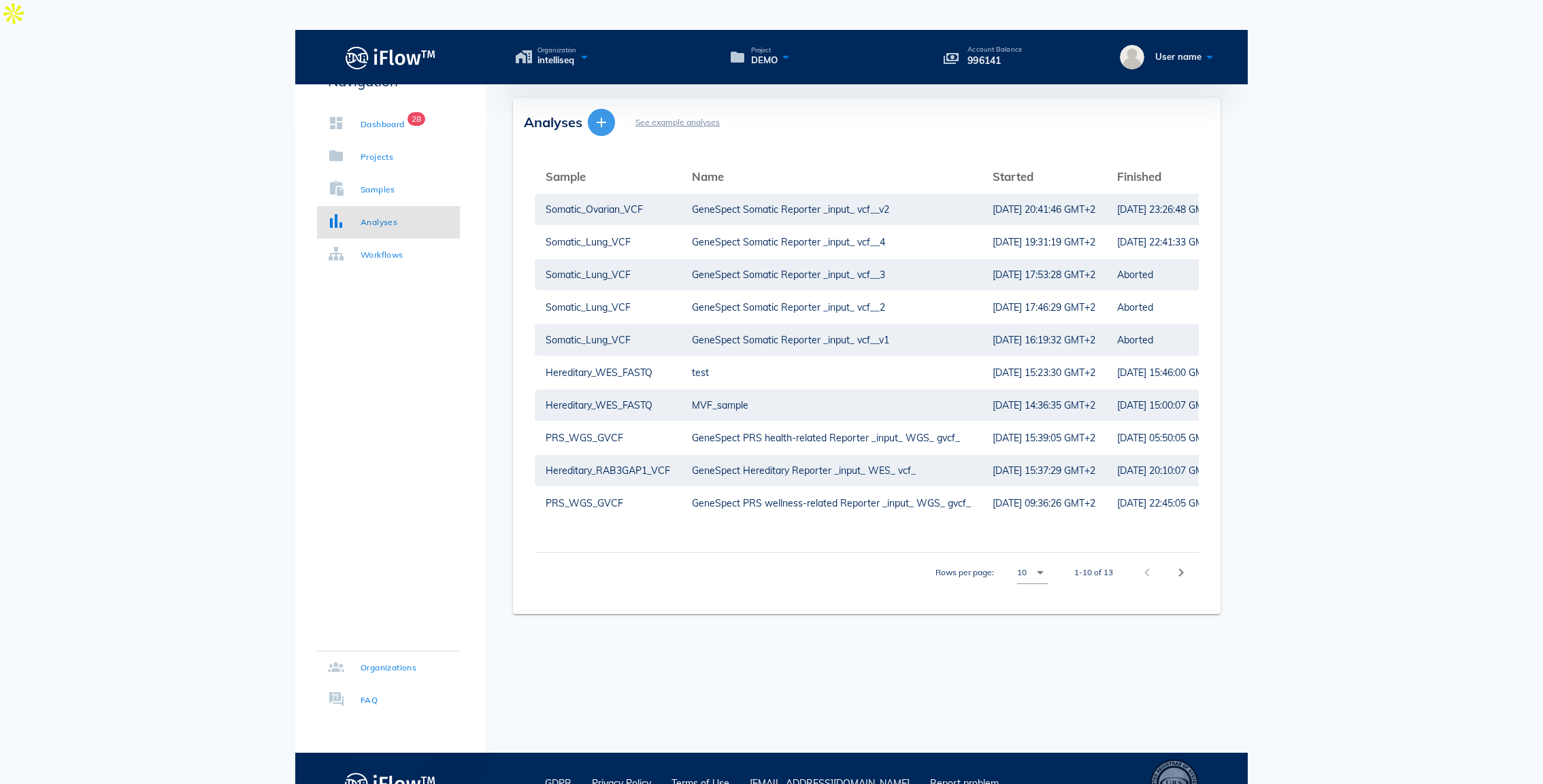
click at [601, 114] on icon "button" at bounding box center [601, 122] width 17 height 17
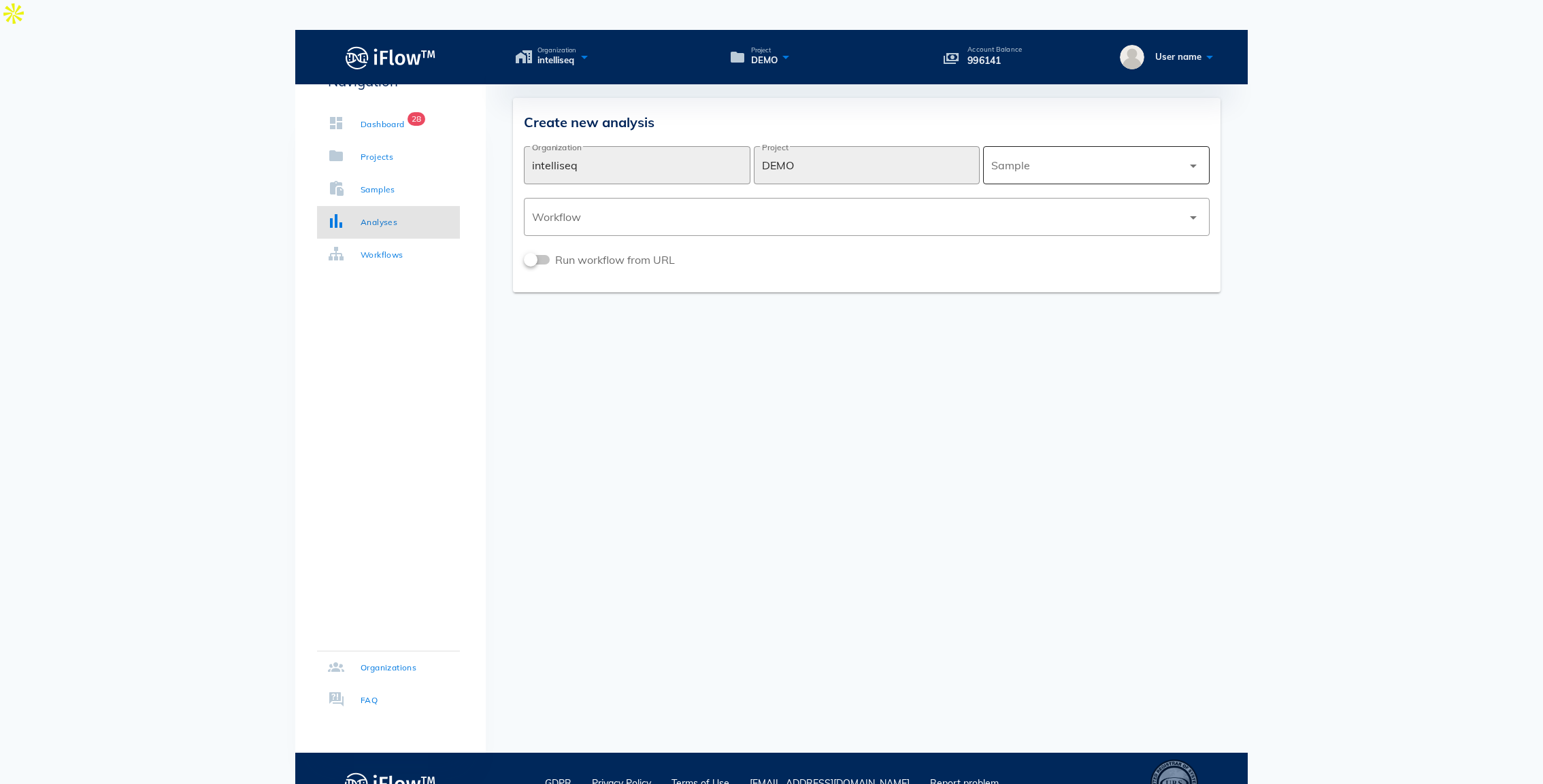
click at [1119, 149] on div at bounding box center [1087, 165] width 191 height 32
click at [1066, 227] on div "PGx_VCF" at bounding box center [1096, 233] width 205 height 13
click at [1037, 201] on div at bounding box center [857, 216] width 650 height 32
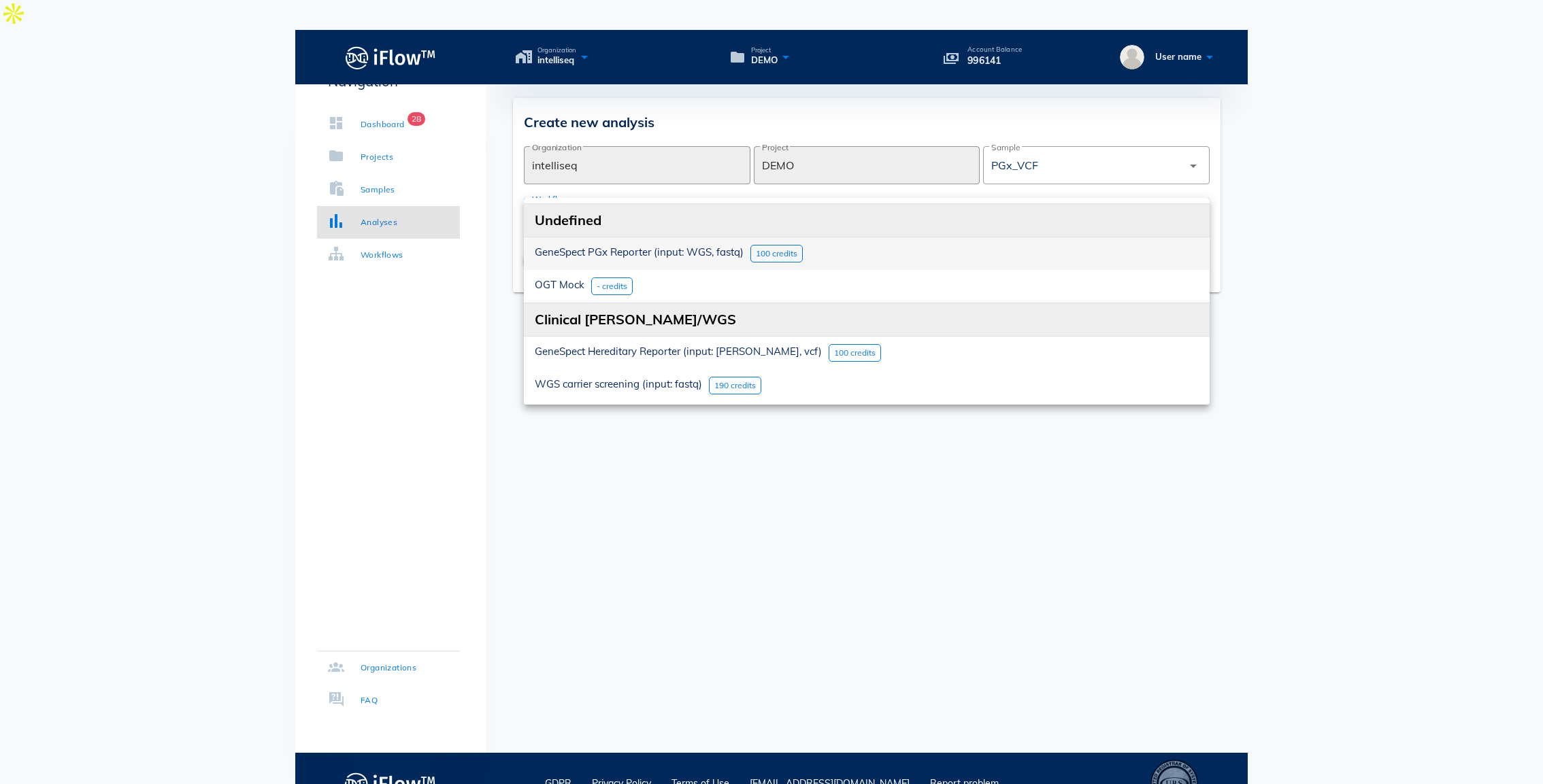
click at [883, 237] on div "GeneSpect PGx Reporter (input: WGS, fastq) 100 credits" at bounding box center [866, 253] width 686 height 32
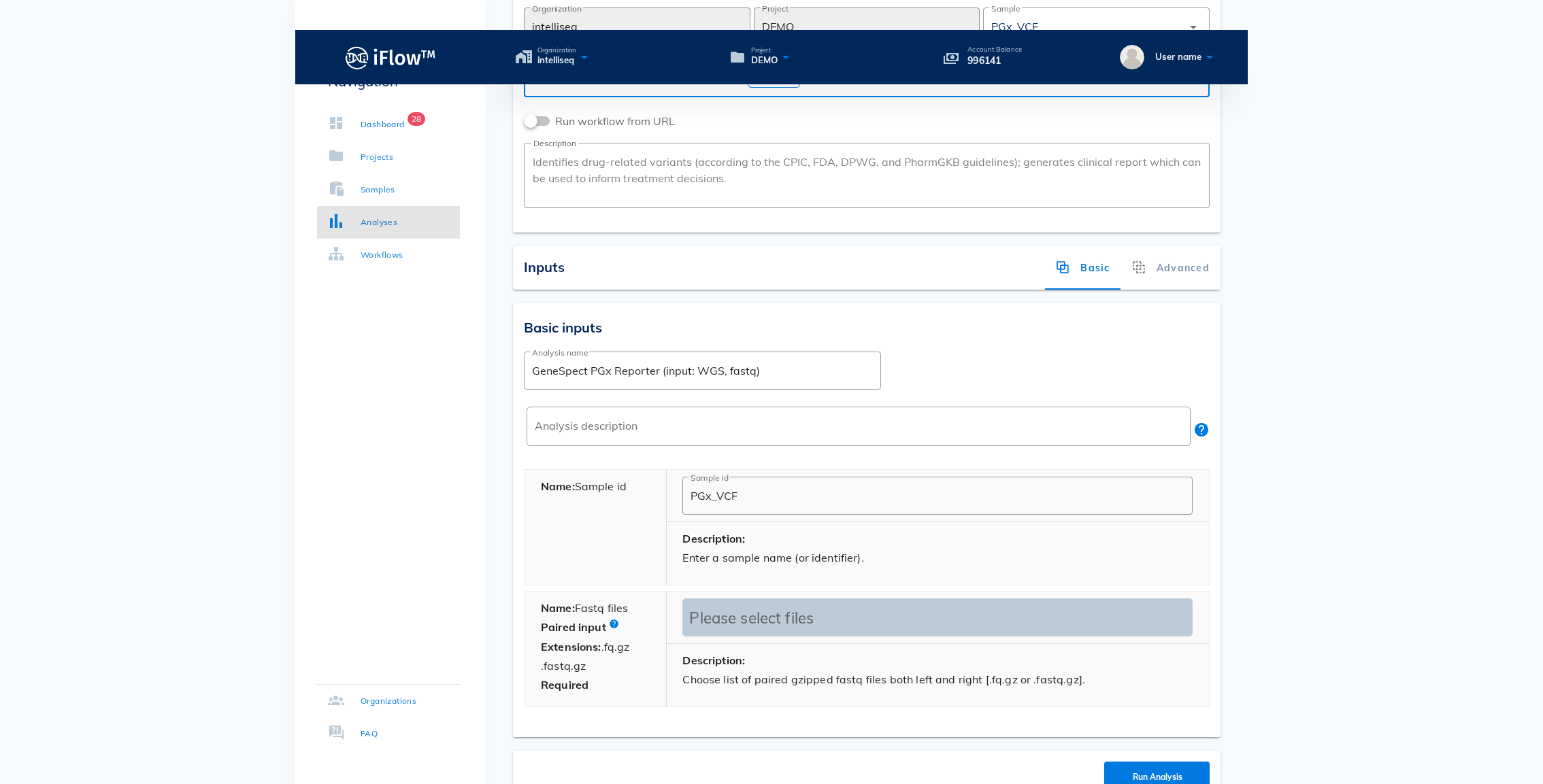
scroll to position [168, 0]
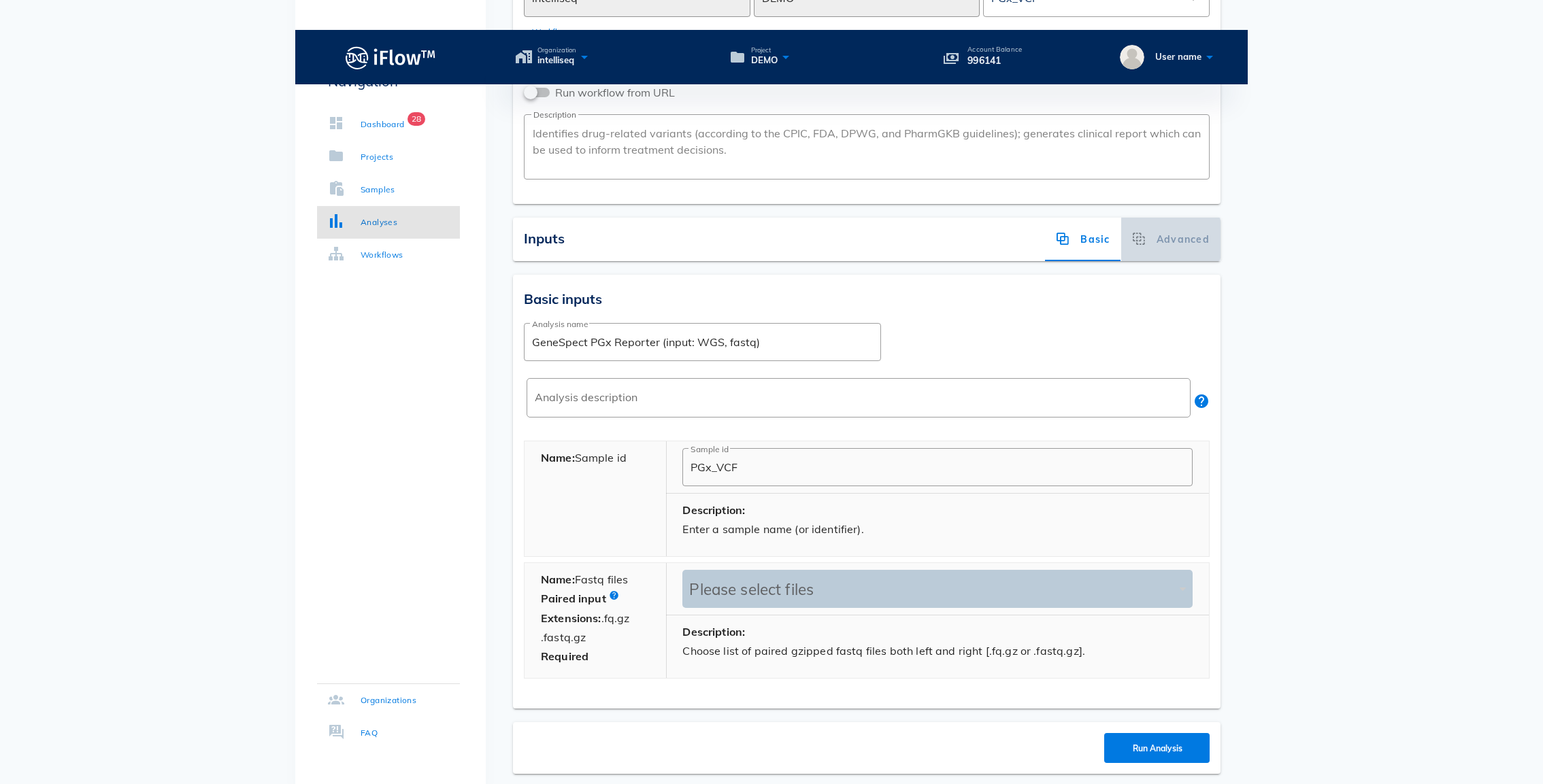
click at [1195, 221] on div "Advanced" at bounding box center [1170, 240] width 99 height 44
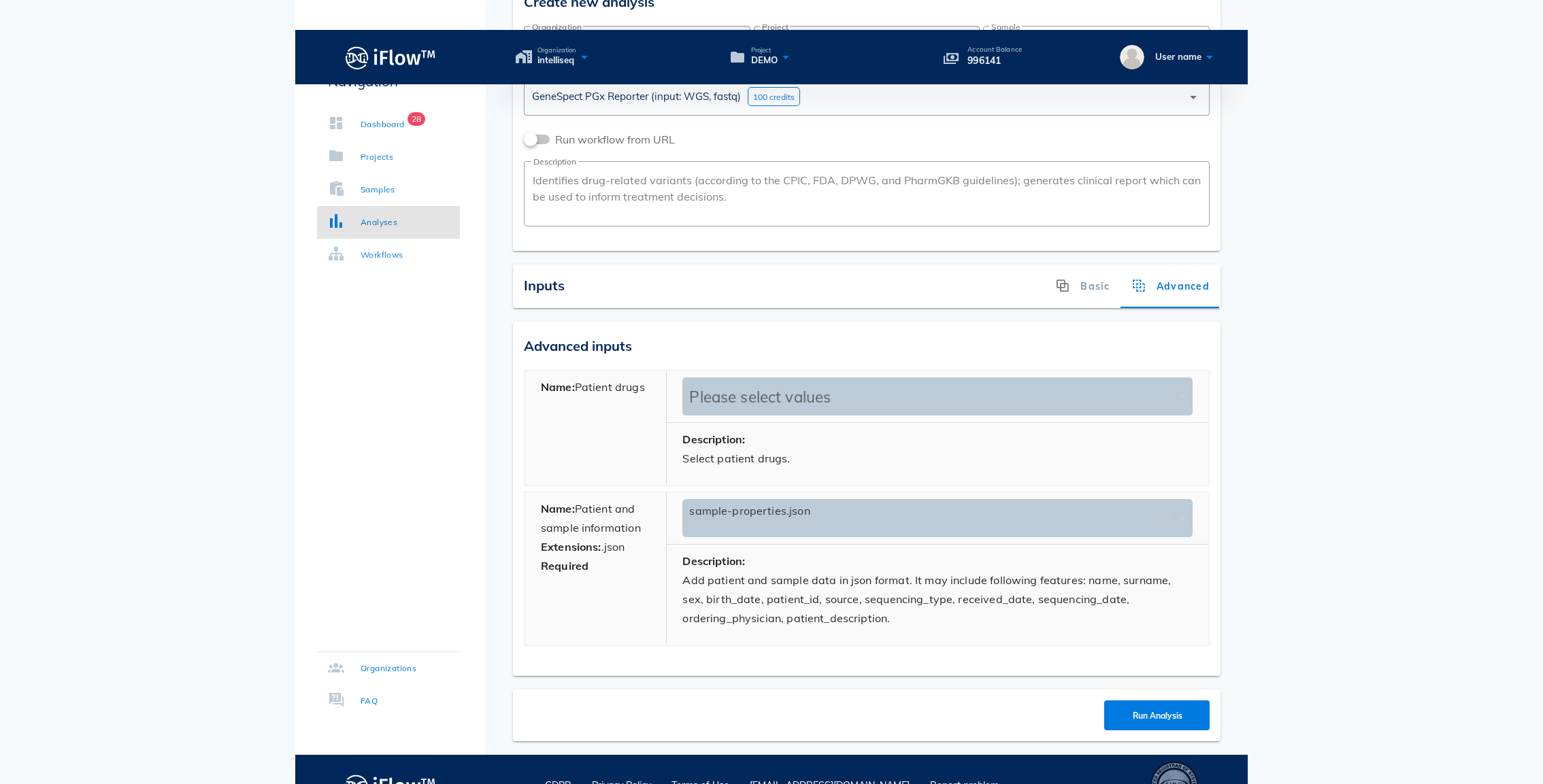
click at [762, 388] on div "Please select values" at bounding box center [930, 397] width 490 height 19
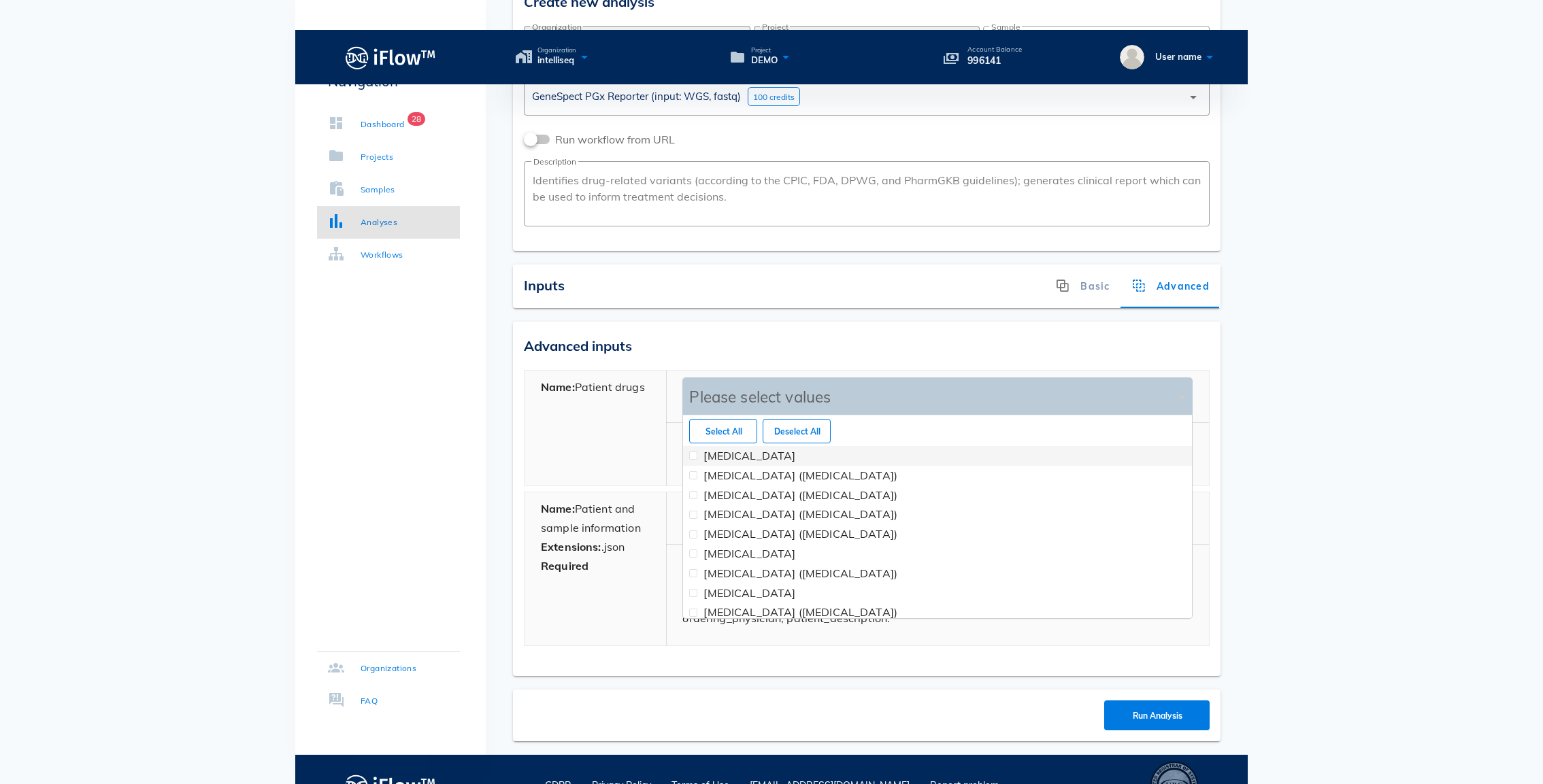
scroll to position [203, 509]
click at [398, 178] on link "Samples" at bounding box center [388, 189] width 143 height 32
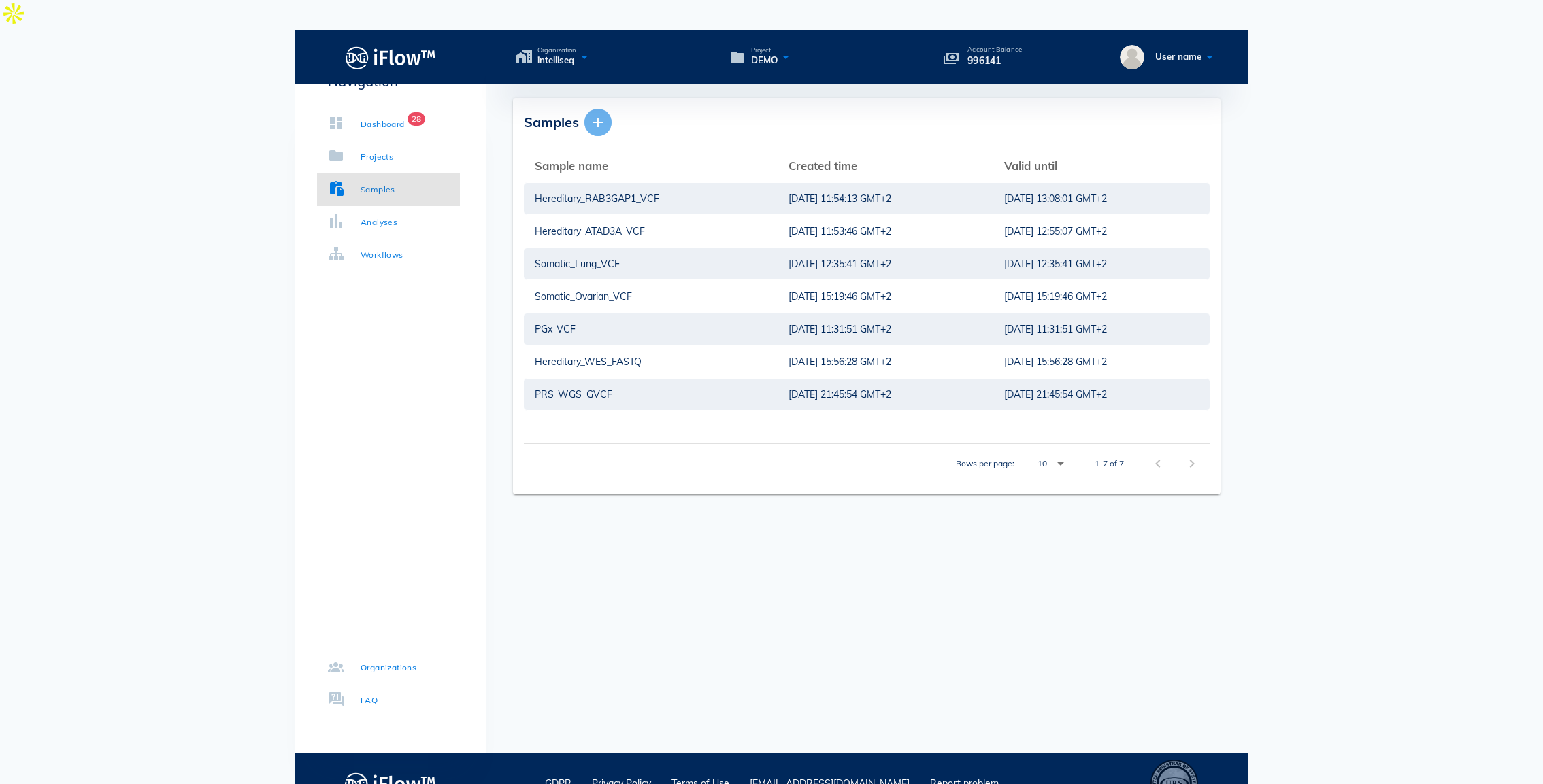
click at [604, 114] on icon "button" at bounding box center [598, 122] width 17 height 17
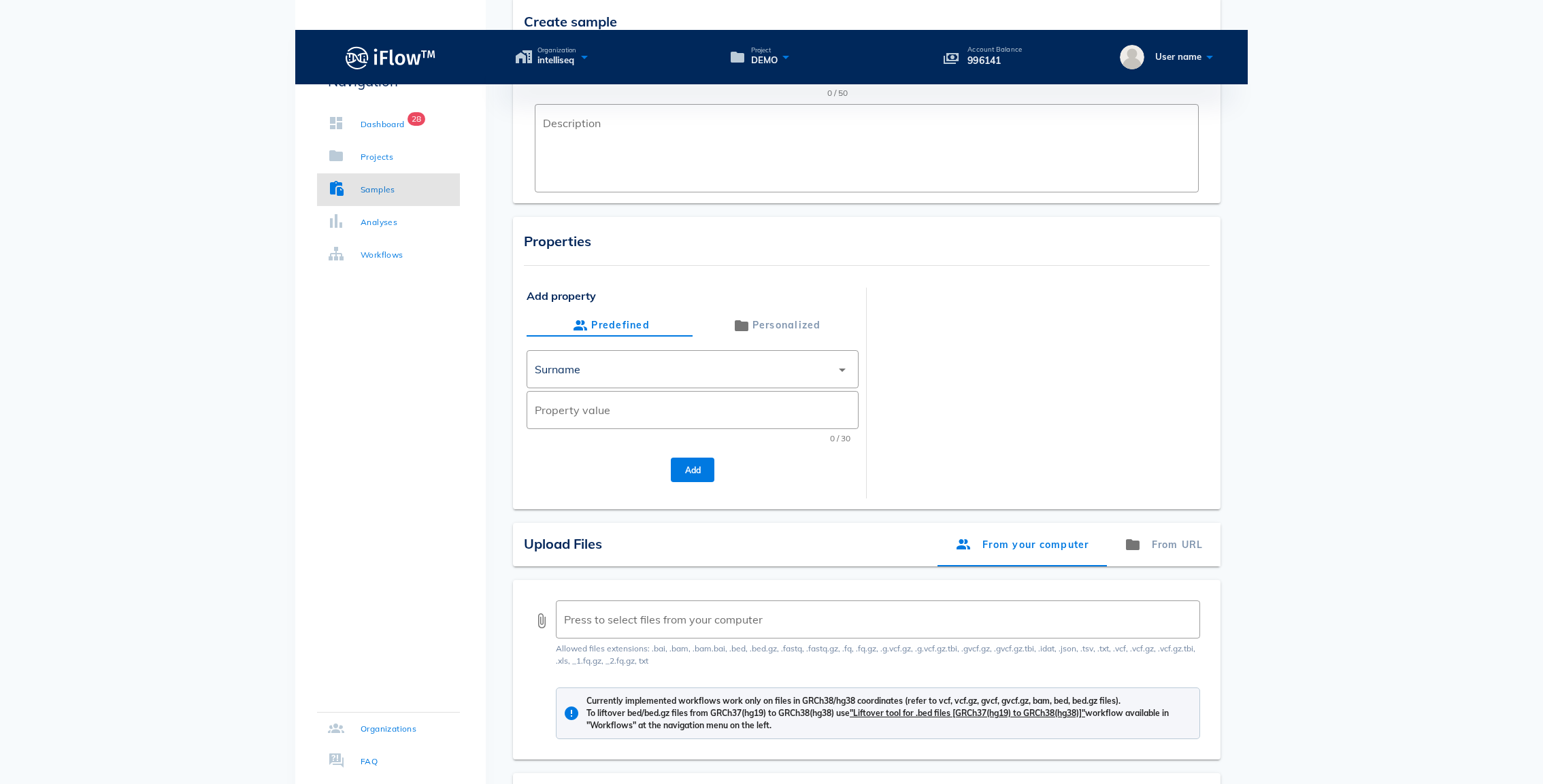
scroll to position [99, 0]
click at [406, 224] on link "Analyses" at bounding box center [388, 222] width 143 height 32
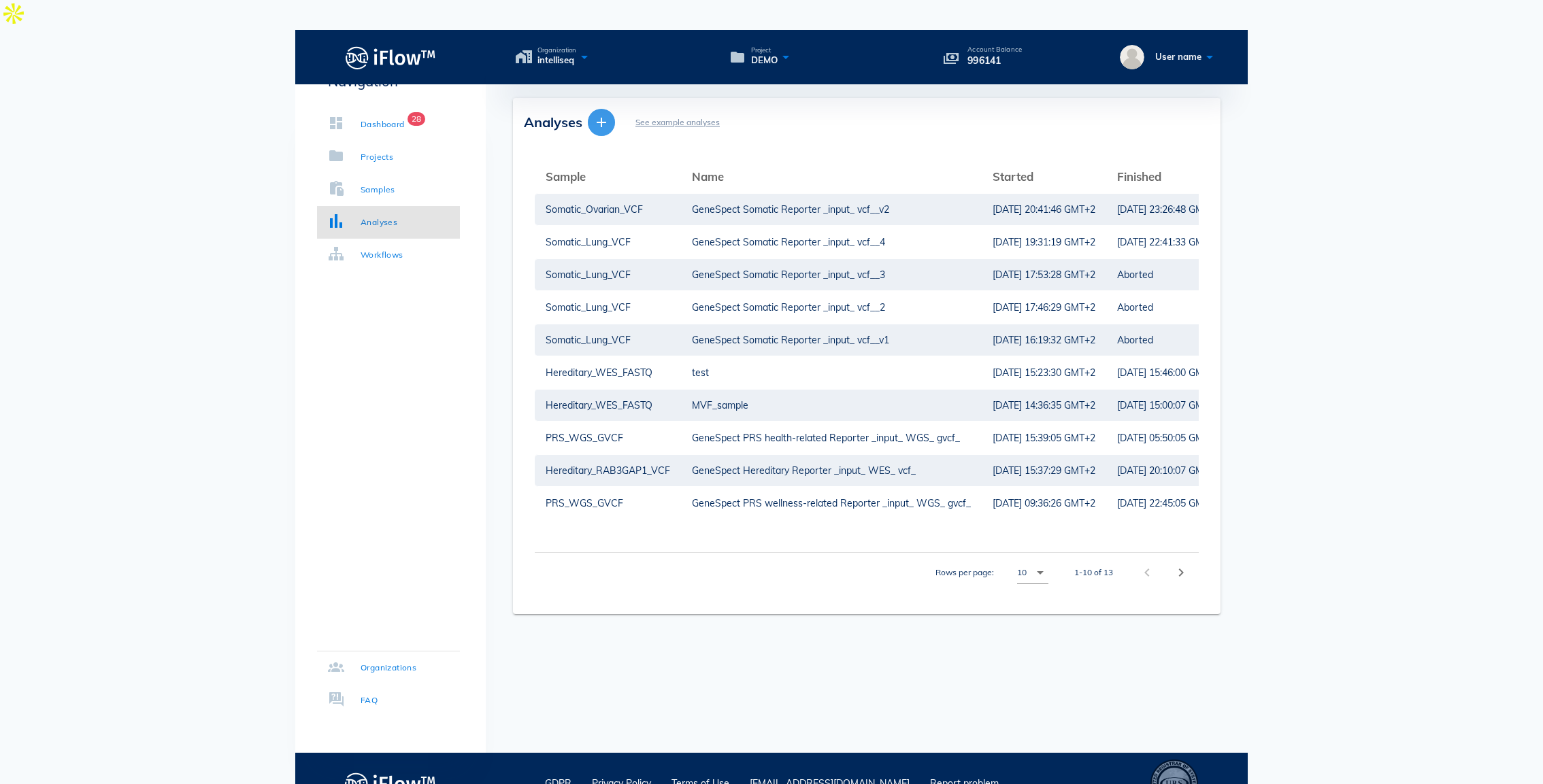
click at [601, 114] on icon "button" at bounding box center [601, 122] width 17 height 17
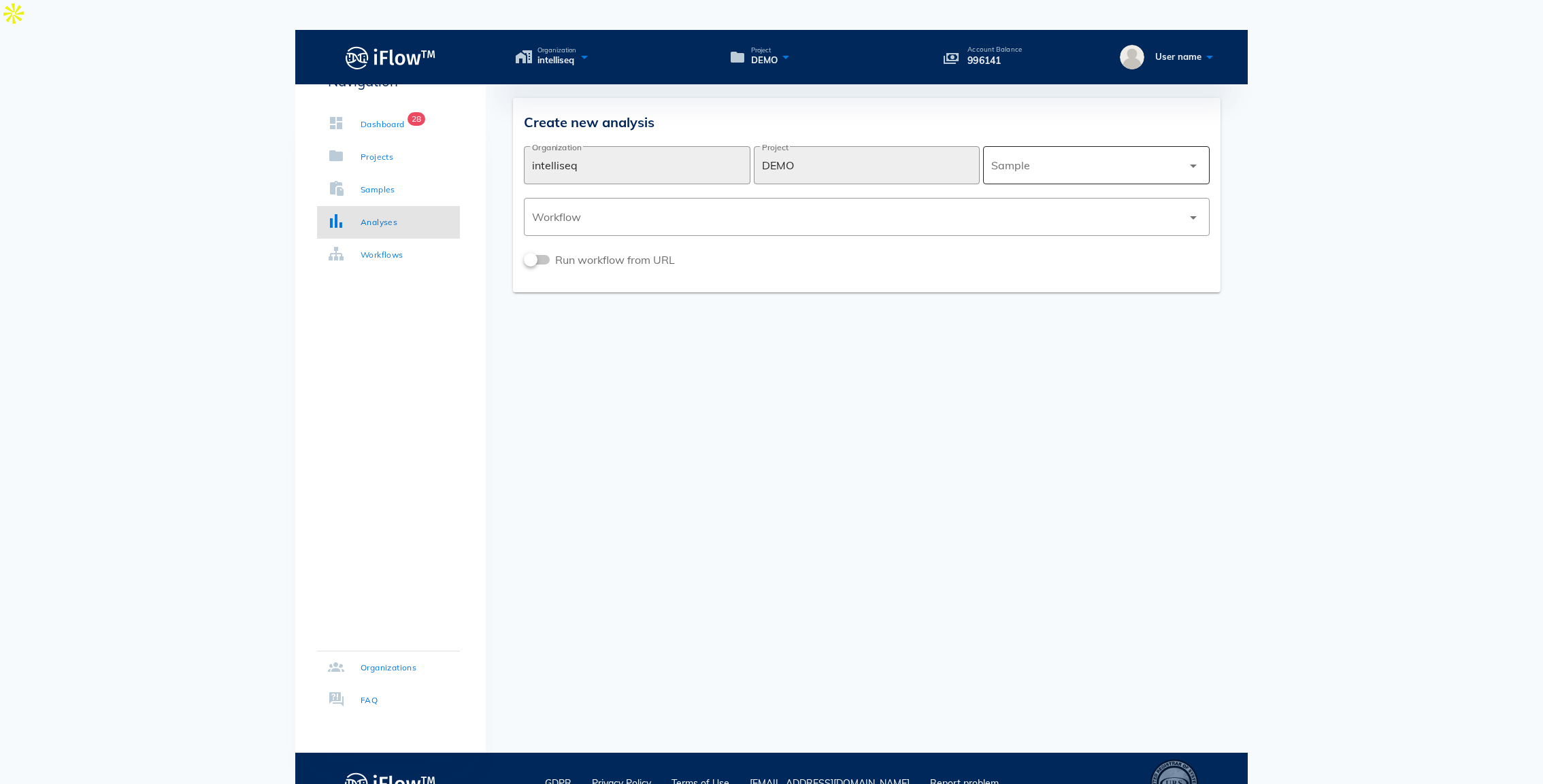
click at [1083, 149] on div at bounding box center [1087, 165] width 191 height 32
click at [1059, 227] on div "PGx_VCF" at bounding box center [1096, 233] width 205 height 13
click at [849, 201] on div at bounding box center [857, 216] width 650 height 32
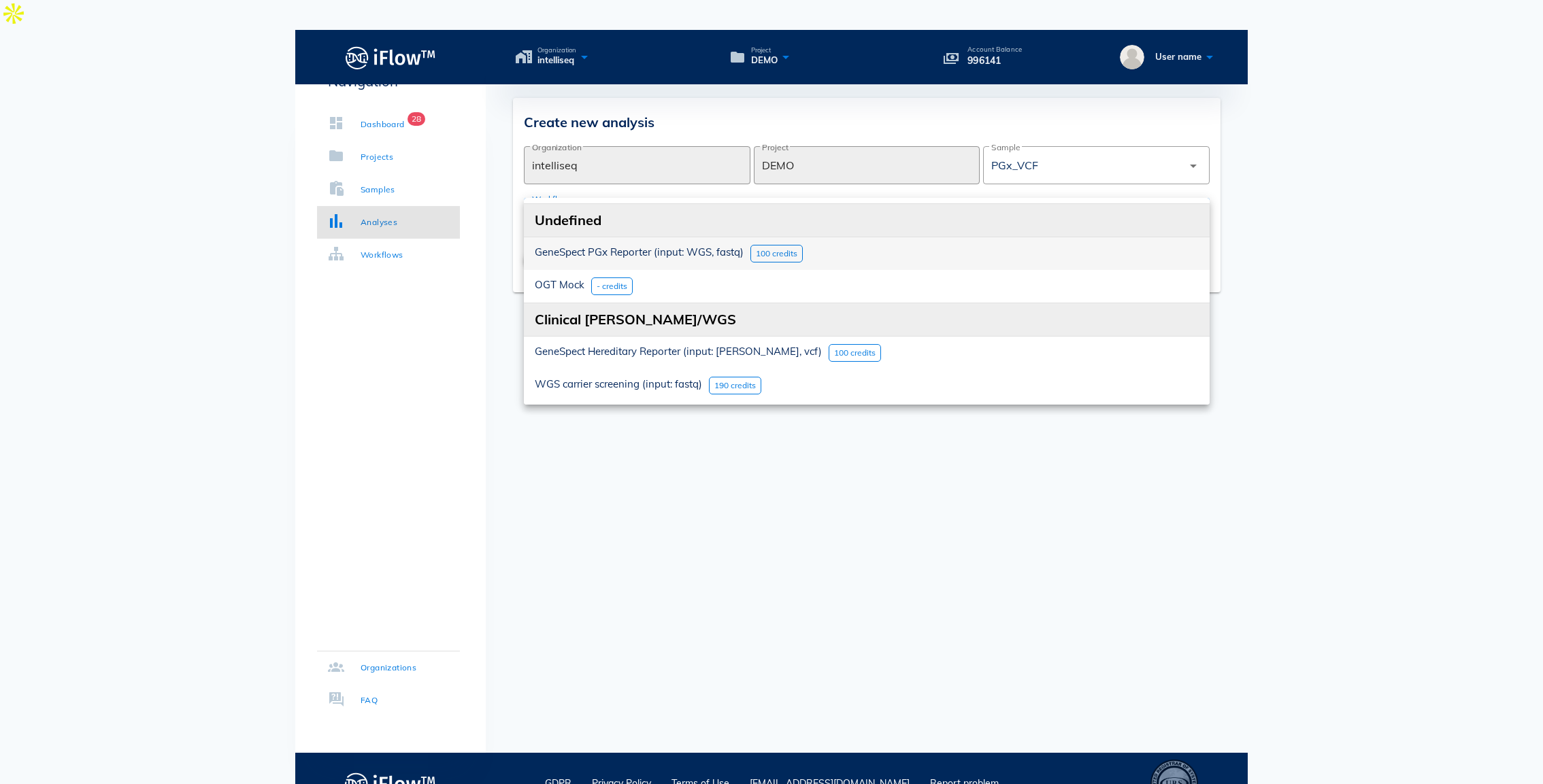
click at [693, 245] on span "GeneSpect PGx Reporter (input: WGS, fastq)" at bounding box center [639, 252] width 209 height 13
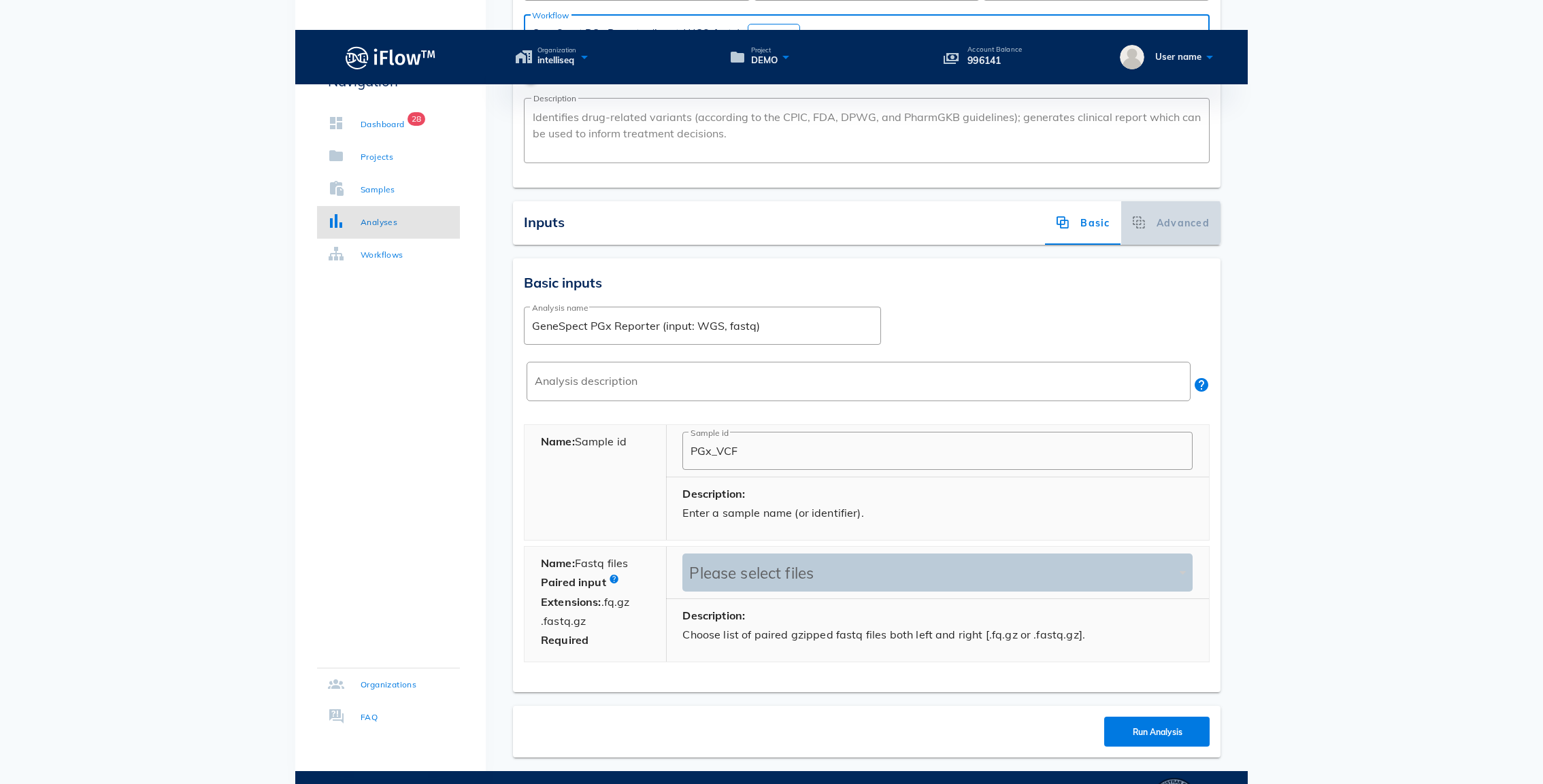
click at [1188, 201] on div "Advanced" at bounding box center [1170, 223] width 99 height 44
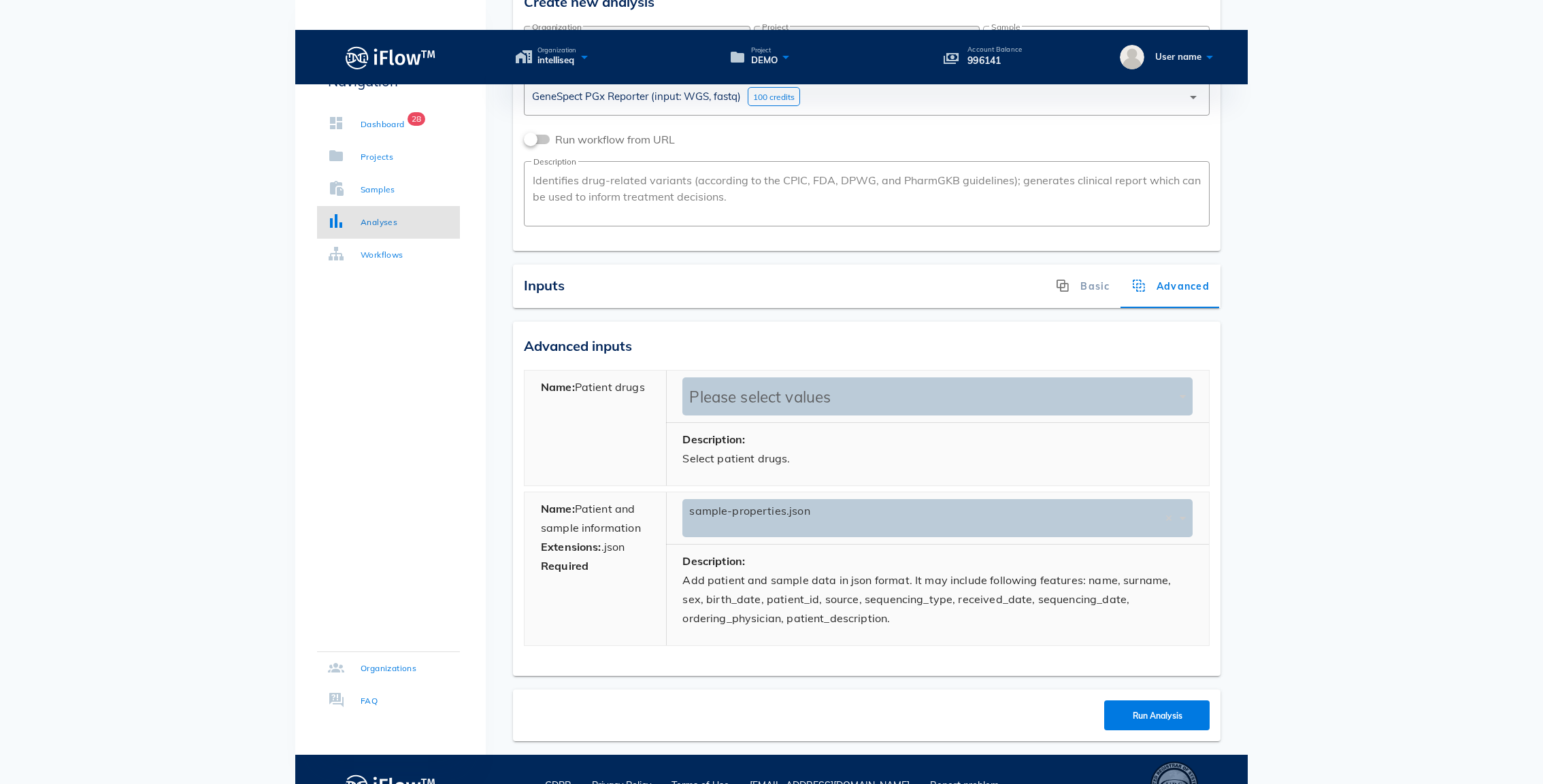
click at [865, 378] on div "Please select values" at bounding box center [930, 396] width 490 height 38
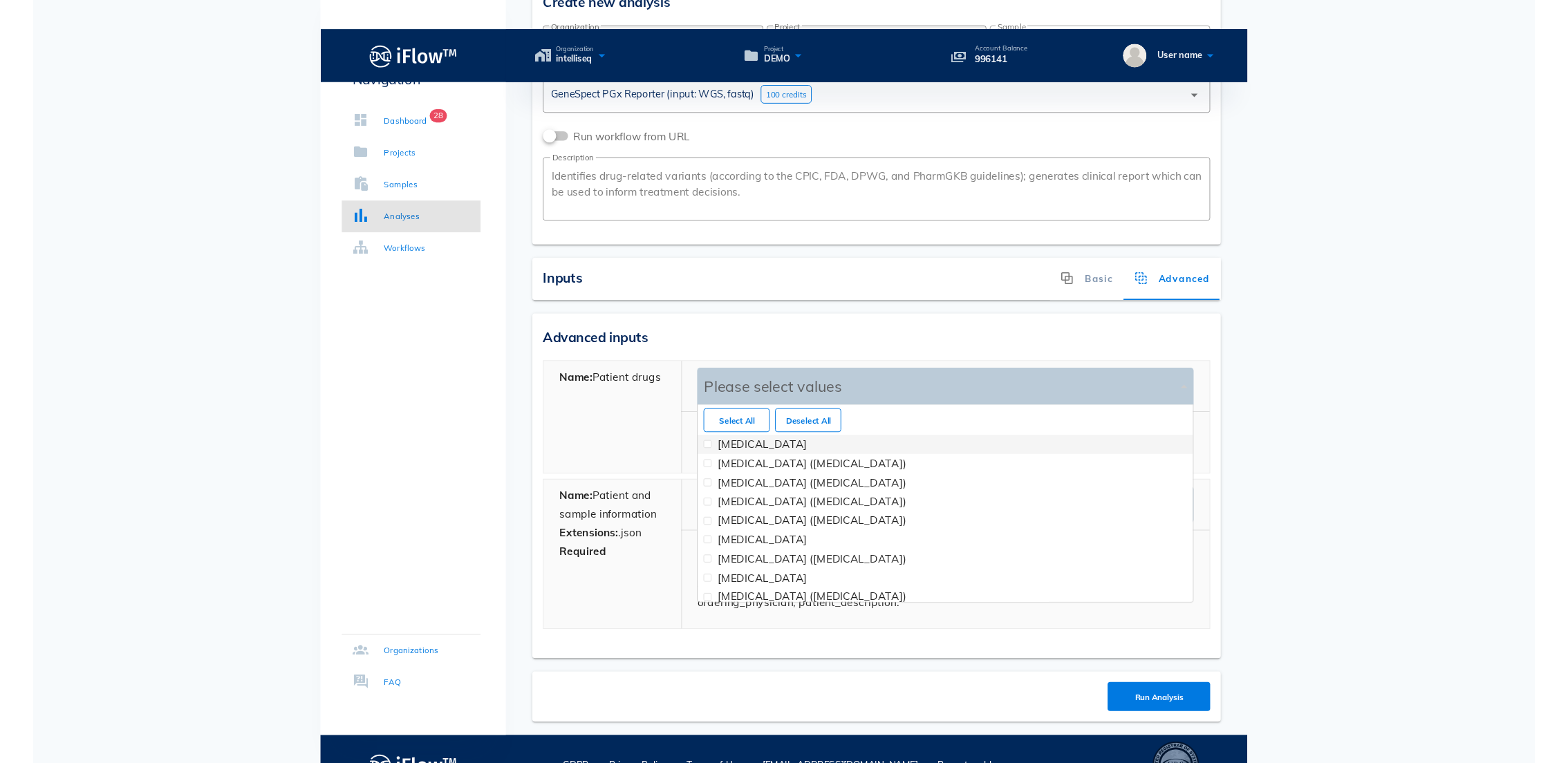
scroll to position [206, 518]
